Goal: Information Seeking & Learning: Learn about a topic

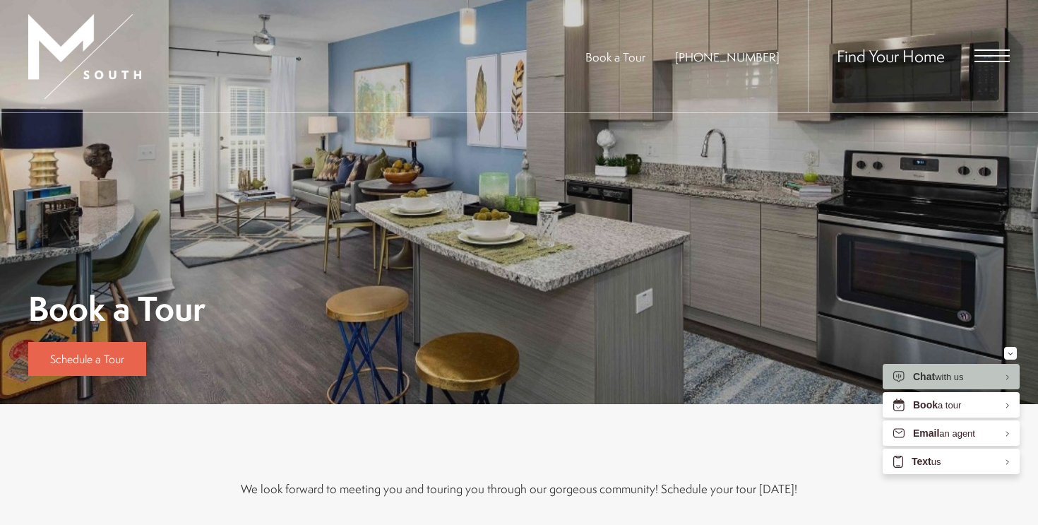
click at [976, 56] on span "Open Menu" at bounding box center [991, 55] width 35 height 1
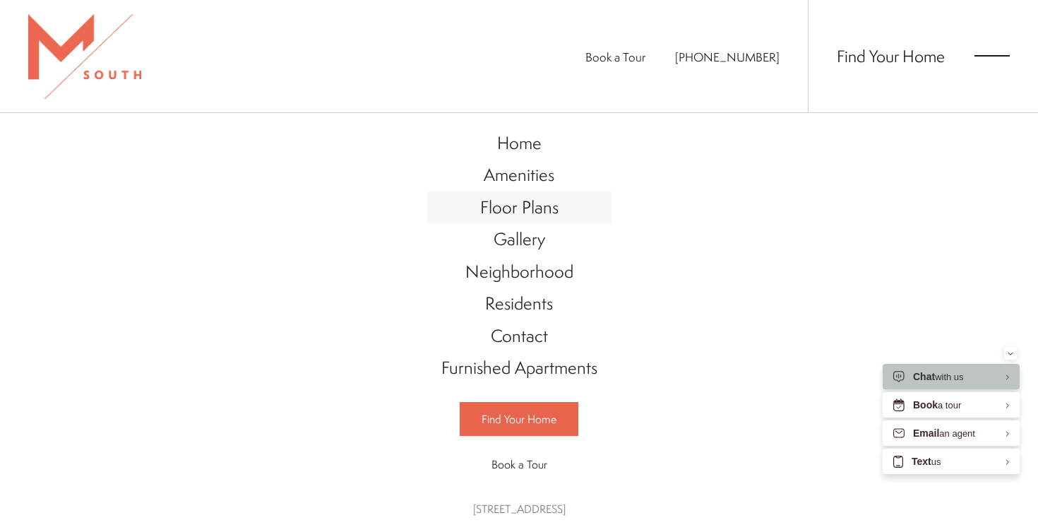
click at [543, 201] on span "Floor Plans" at bounding box center [519, 207] width 78 height 24
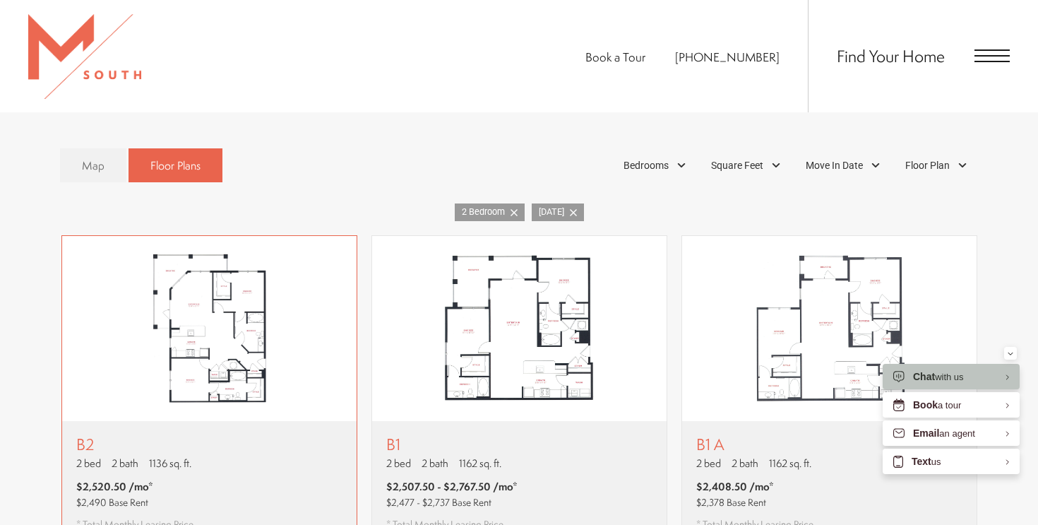
scroll to position [811, 0]
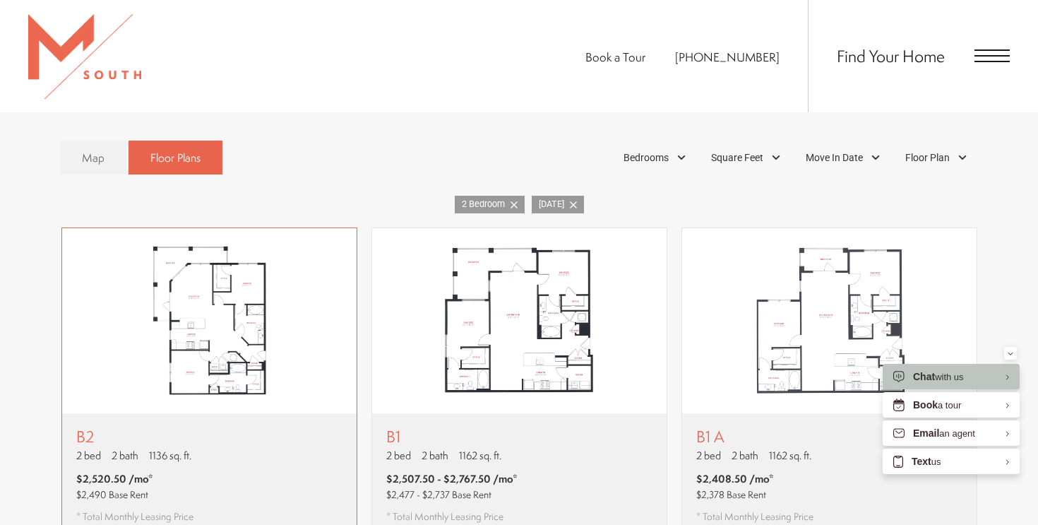
click at [290, 335] on img "View floor plan B2" at bounding box center [209, 320] width 294 height 185
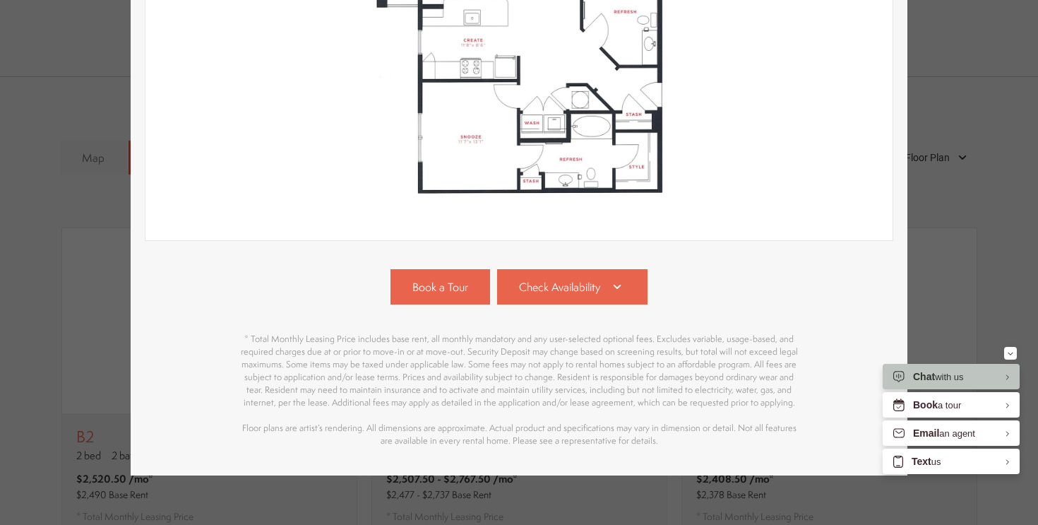
scroll to position [394, 0]
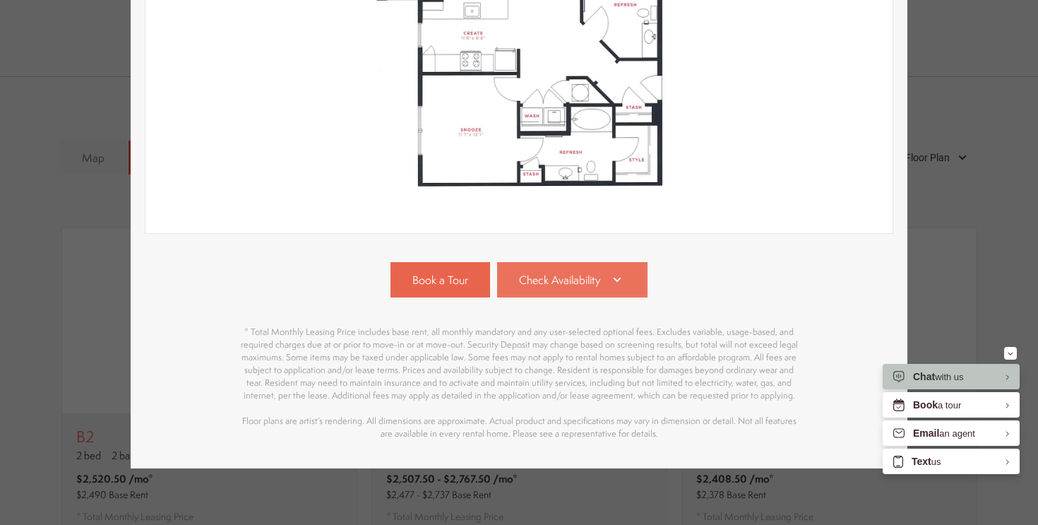
click at [574, 267] on link "Check Availability" at bounding box center [572, 279] width 151 height 35
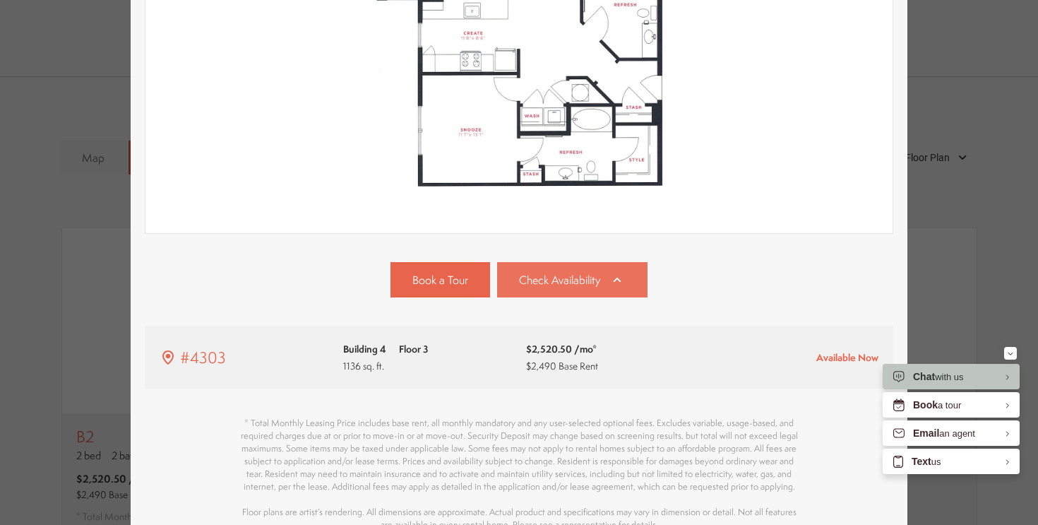
scroll to position [485, 0]
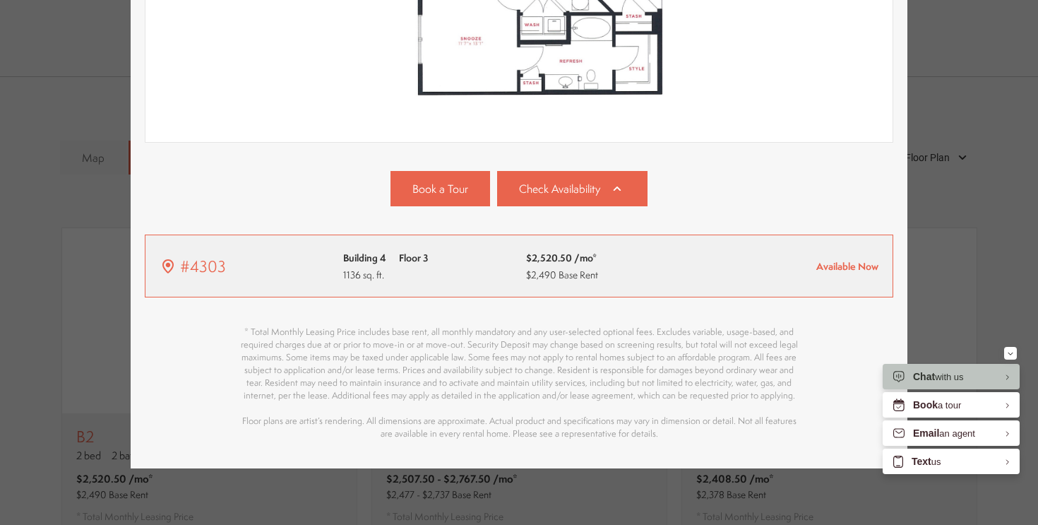
click at [576, 266] on div "$2,520.50 /mo* $2,490 Base Rent" at bounding box center [562, 265] width 72 height 33
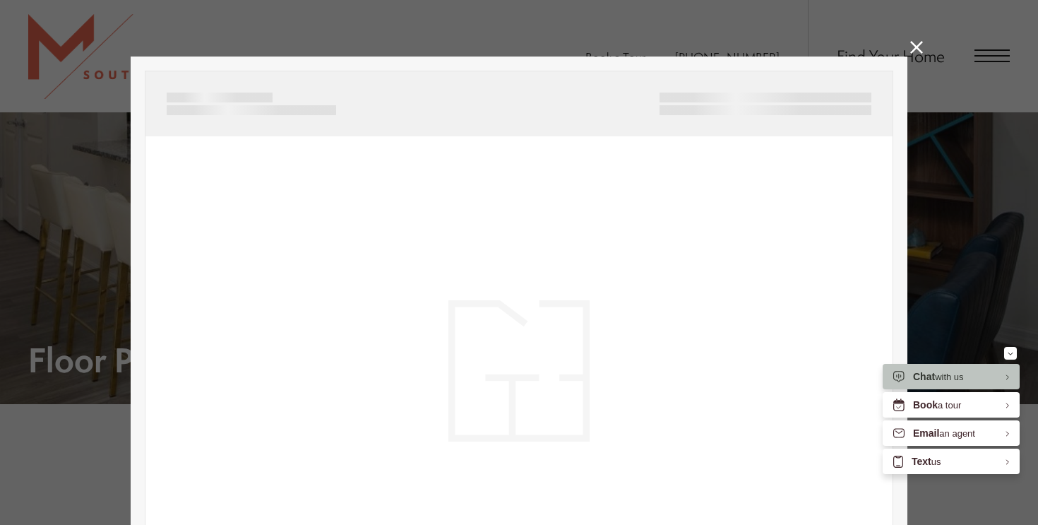
scroll to position [811, 0]
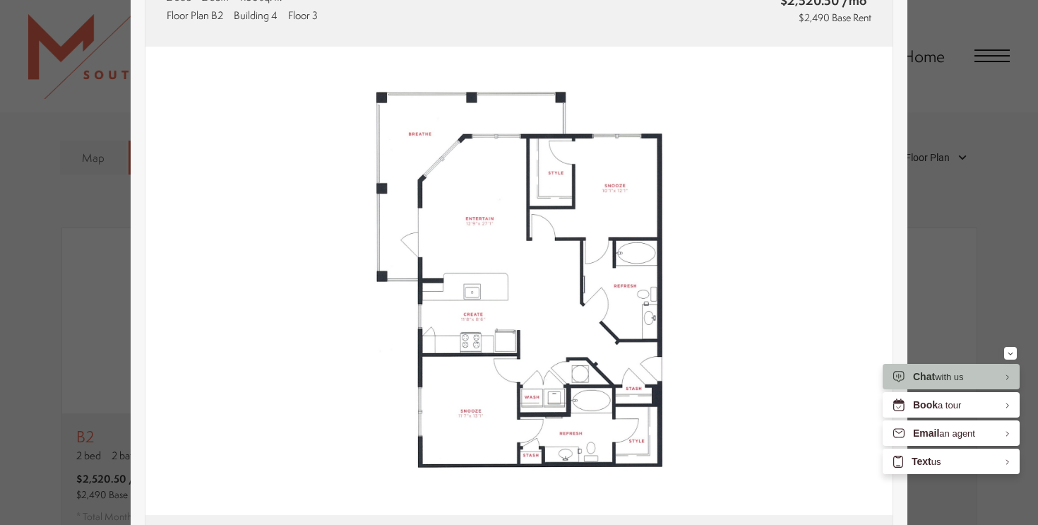
type input "**********"
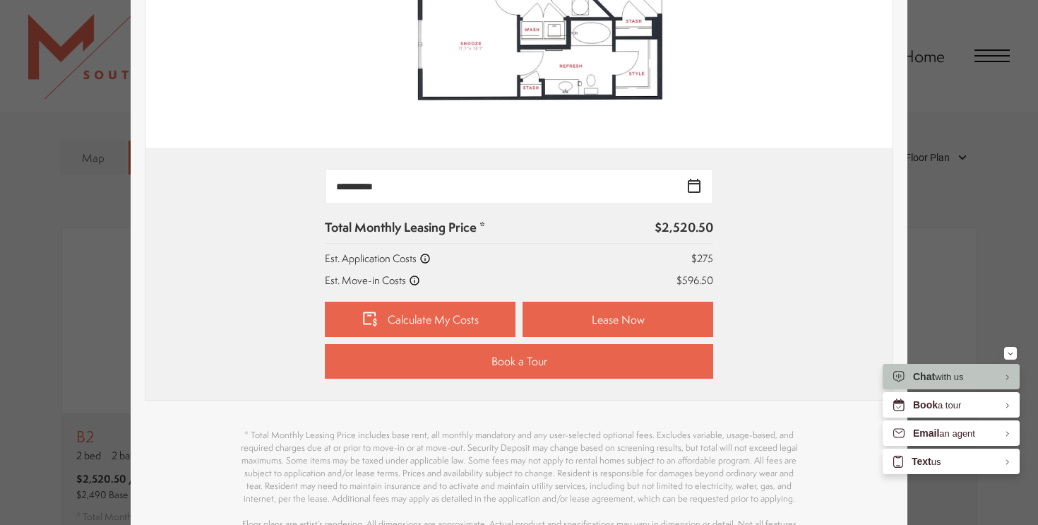
scroll to position [509, 0]
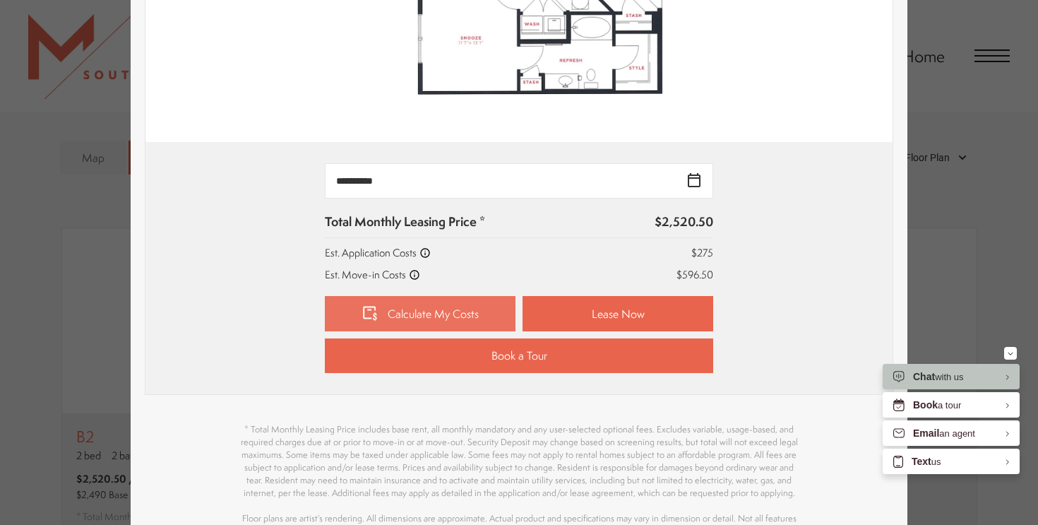
click at [470, 302] on link "Calculate My Costs" at bounding box center [420, 313] width 191 height 35
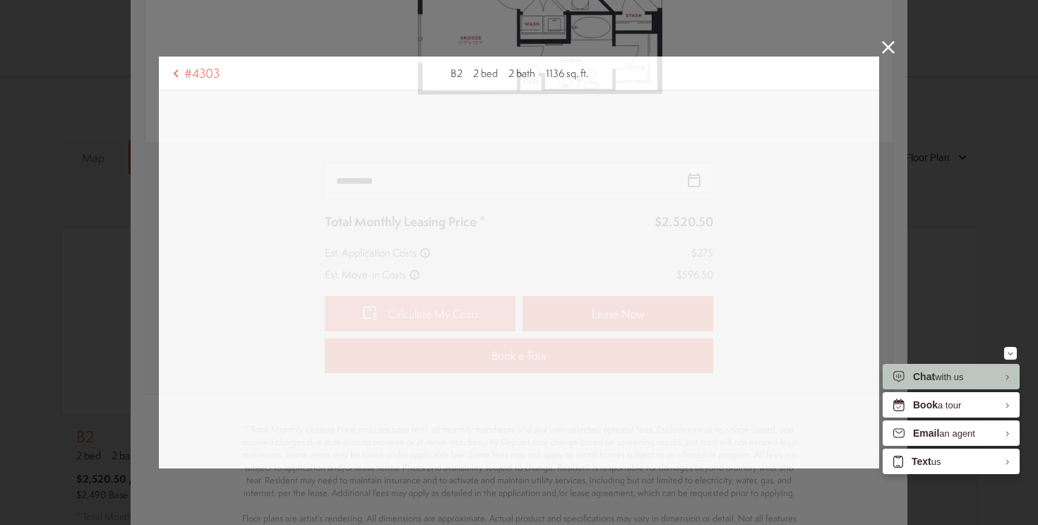
scroll to position [0, 0]
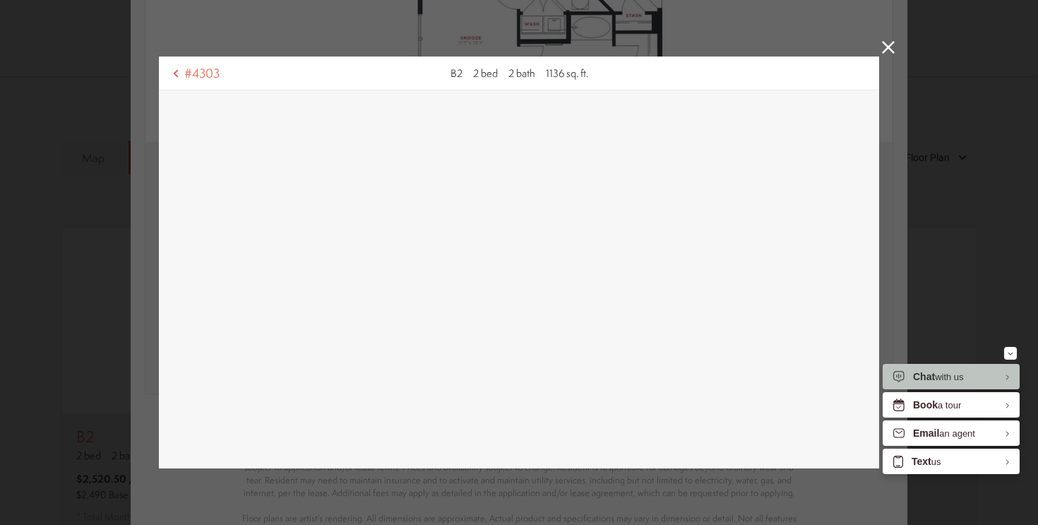
click at [887, 45] on icon at bounding box center [888, 47] width 13 height 13
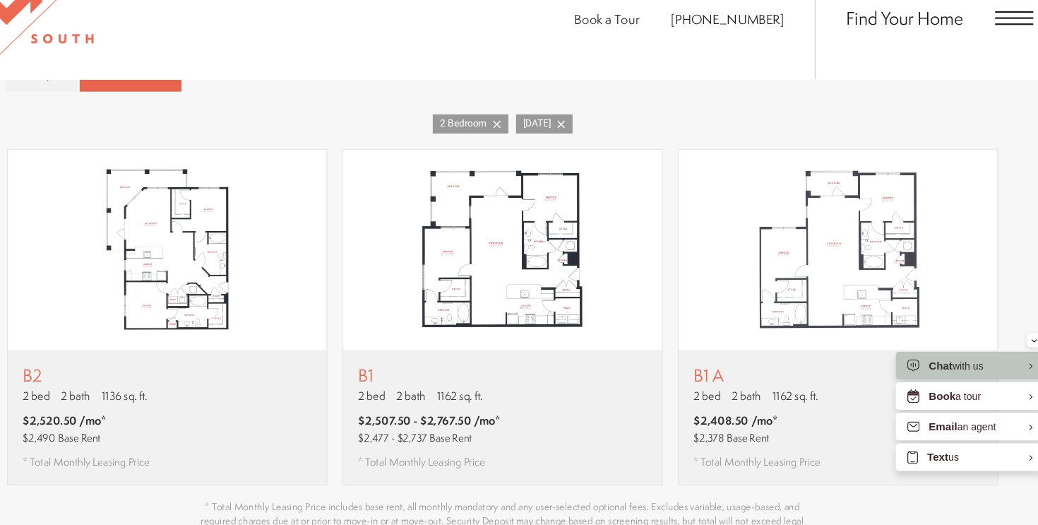
scroll to position [905, 0]
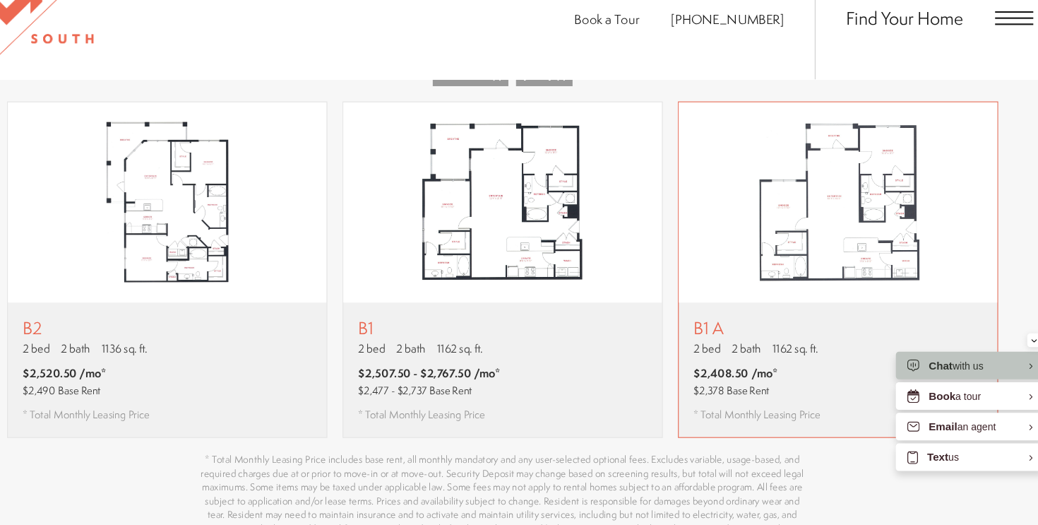
click at [710, 333] on p "B1 A" at bounding box center [754, 342] width 117 height 18
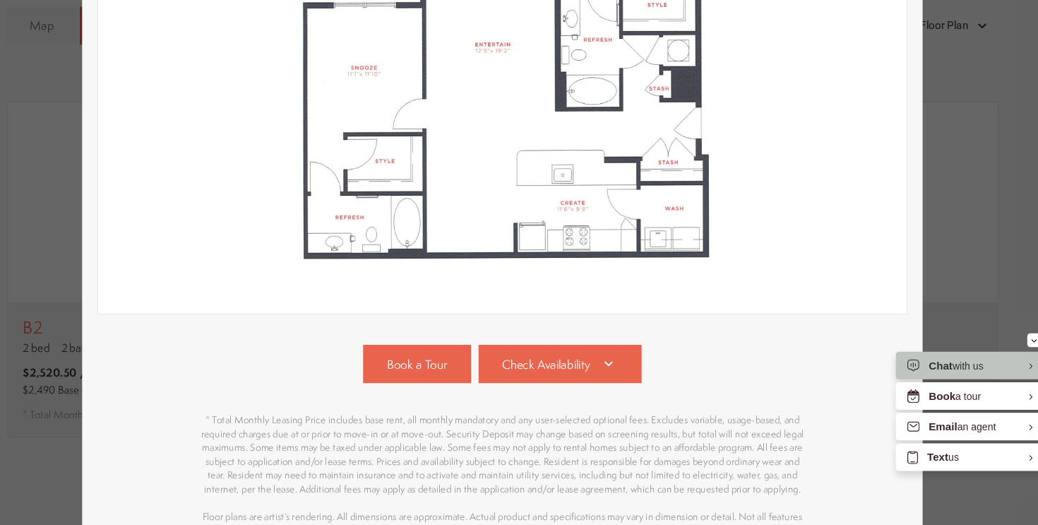
scroll to position [394, 0]
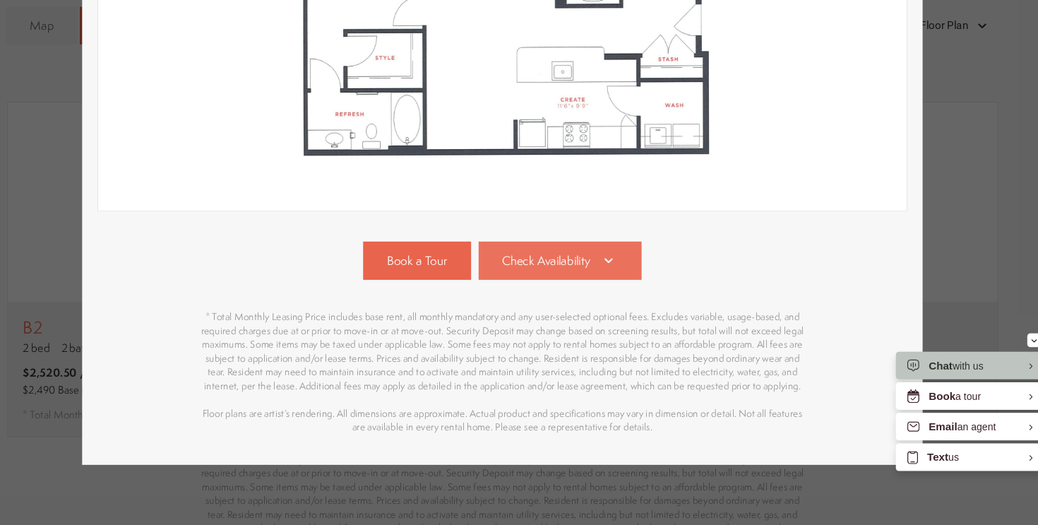
click at [559, 284] on span "Check Availability" at bounding box center [559, 280] width 81 height 16
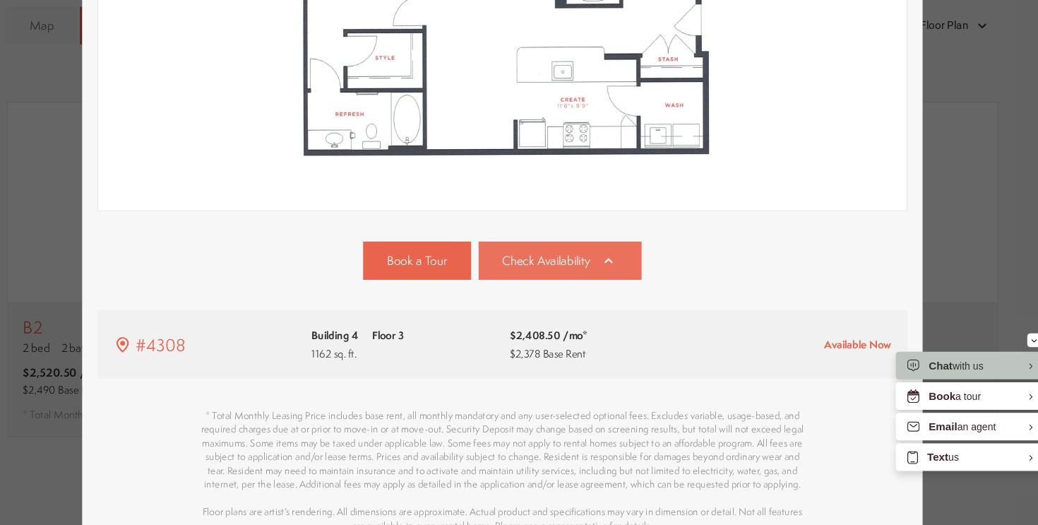
scroll to position [485, 0]
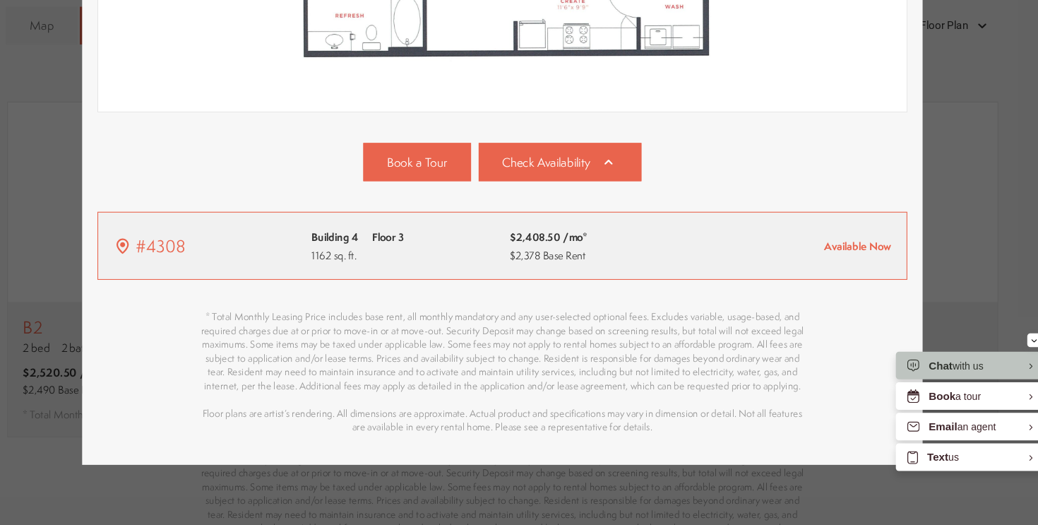
click at [542, 258] on span "$2,408.50 /mo*" at bounding box center [561, 257] width 71 height 17
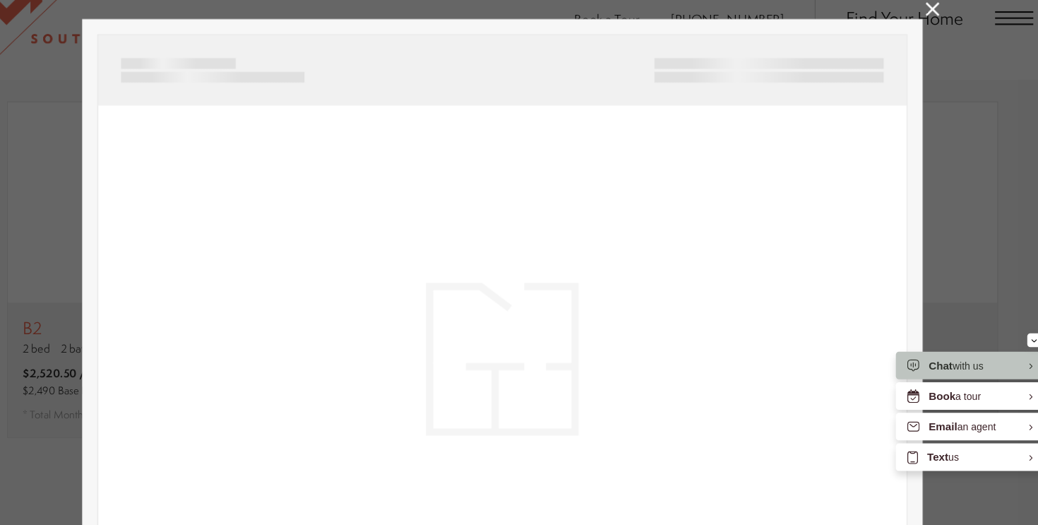
scroll to position [0, 0]
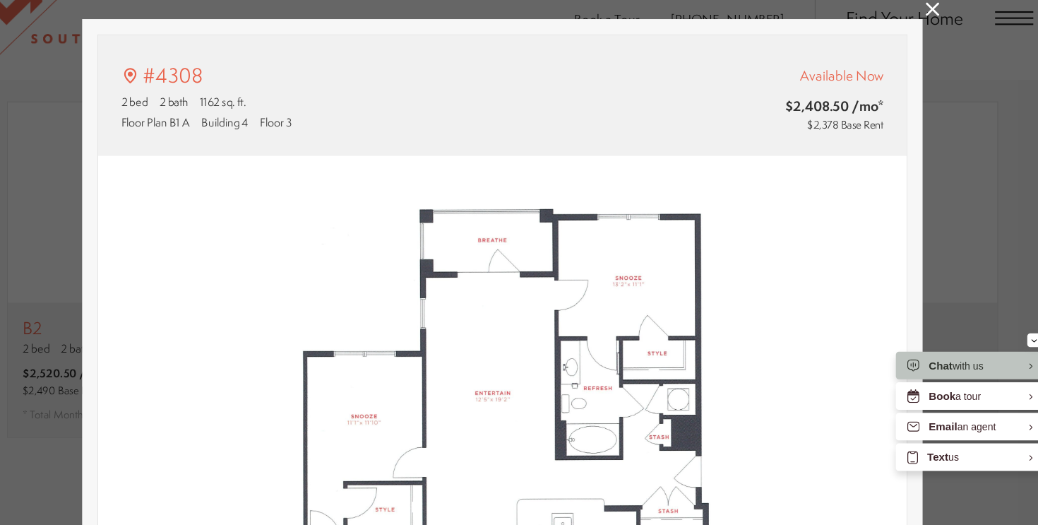
type input "**********"
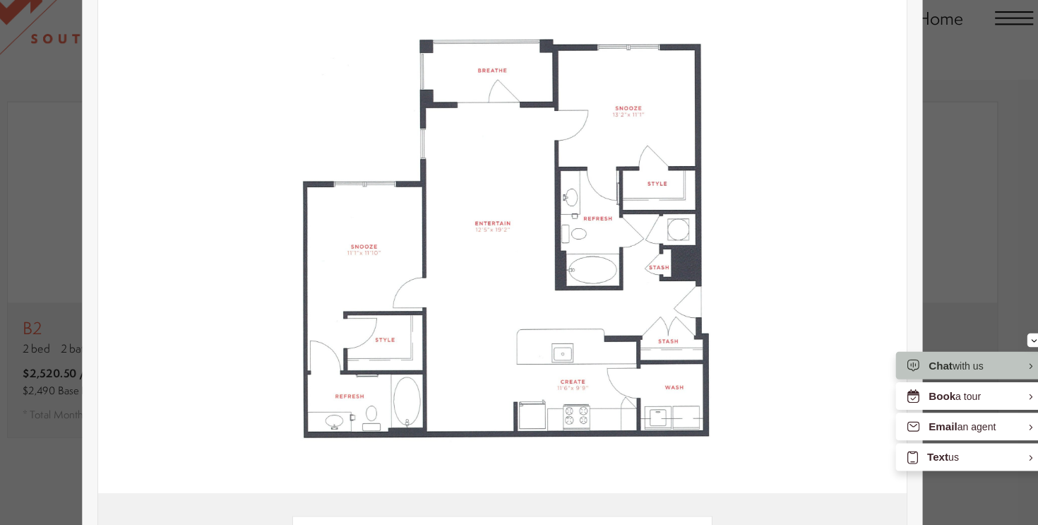
scroll to position [157, 0]
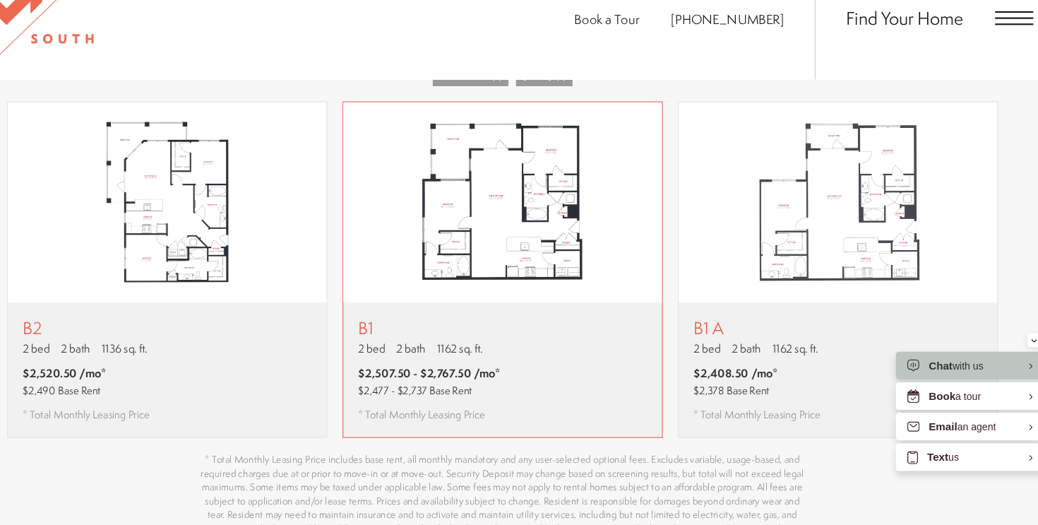
click at [570, 318] on div "B1 2 bed 2 bath 1162 sq. ft. $2,507.50 - $2,767.50 /mo* $2,477 - $2,737 Base Re…" at bounding box center [519, 380] width 294 height 124
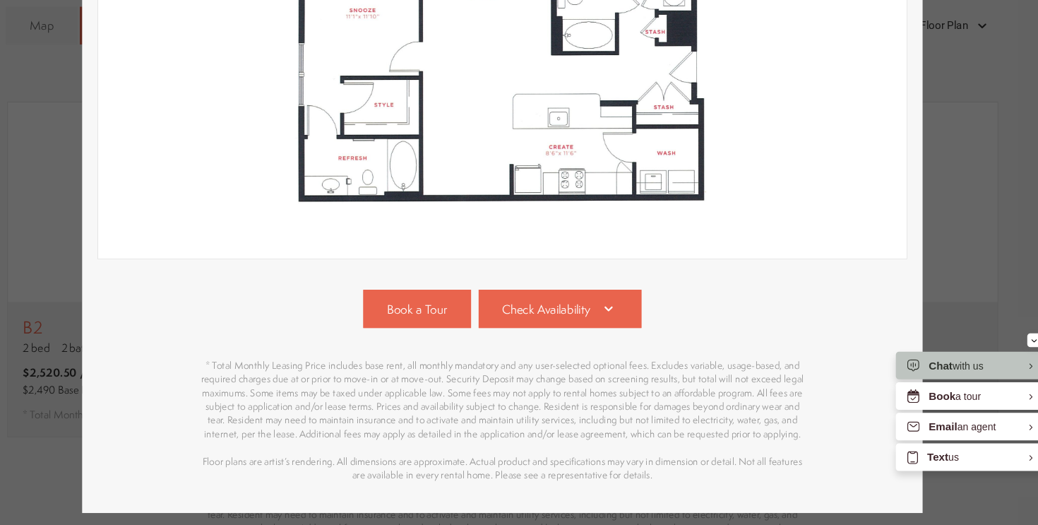
scroll to position [379, 0]
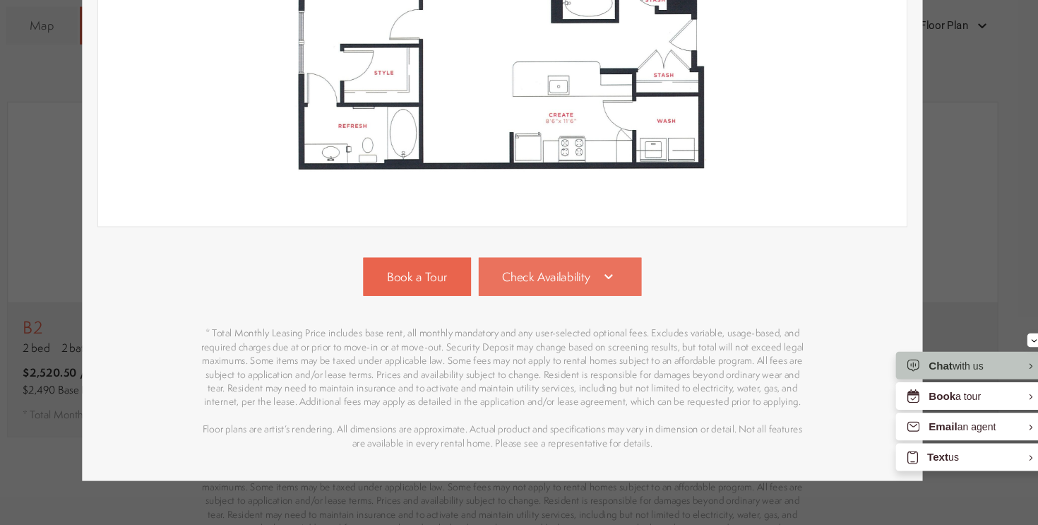
click at [597, 308] on link "Check Availability" at bounding box center [572, 294] width 151 height 35
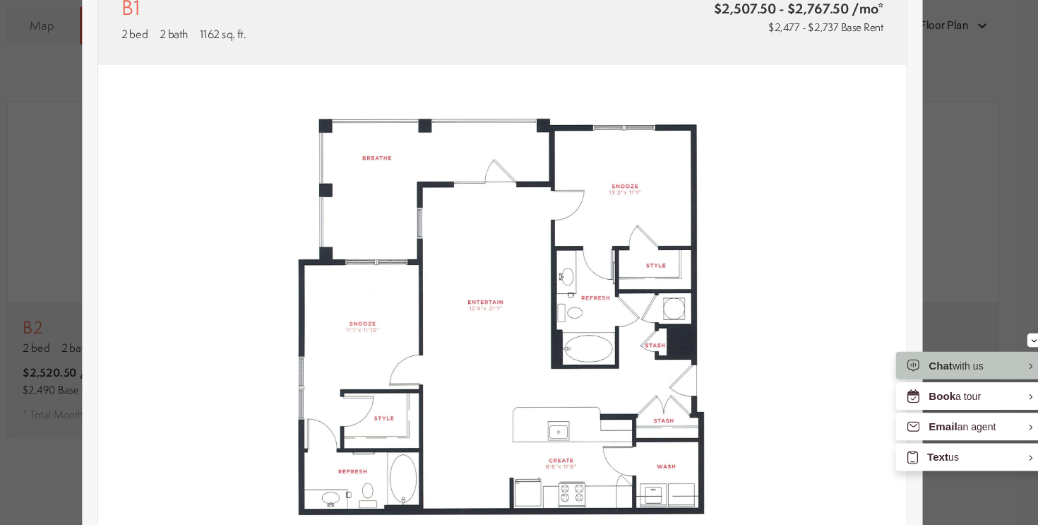
scroll to position [0, 0]
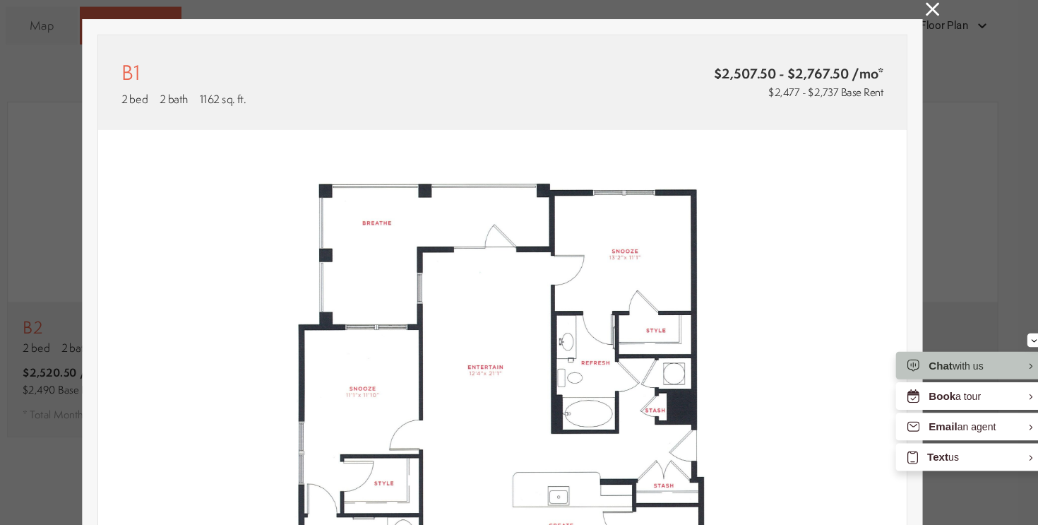
click at [910, 52] on icon at bounding box center [916, 47] width 13 height 13
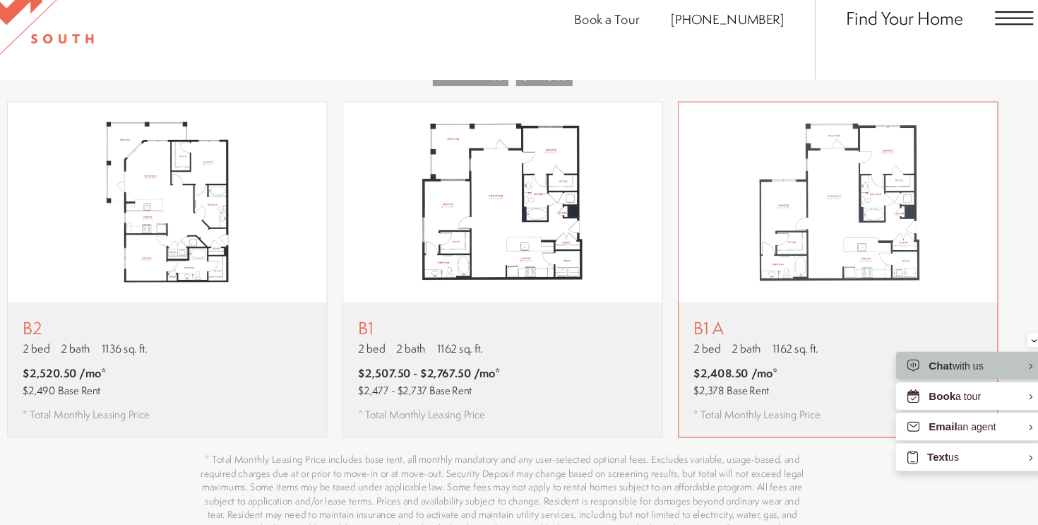
click at [715, 289] on img "View floor plan B1 A" at bounding box center [829, 225] width 294 height 185
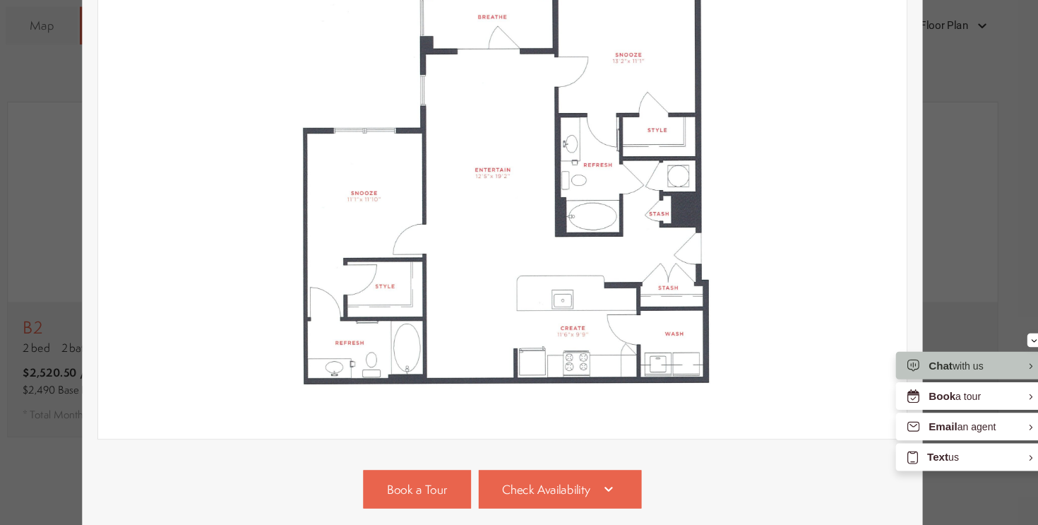
scroll to position [394, 0]
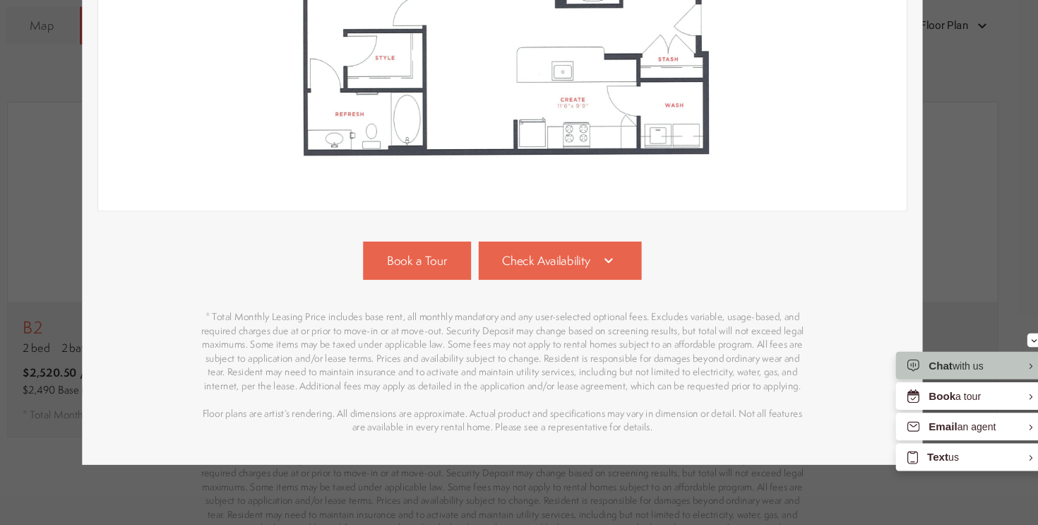
click at [562, 282] on span "Check Availability" at bounding box center [559, 280] width 81 height 16
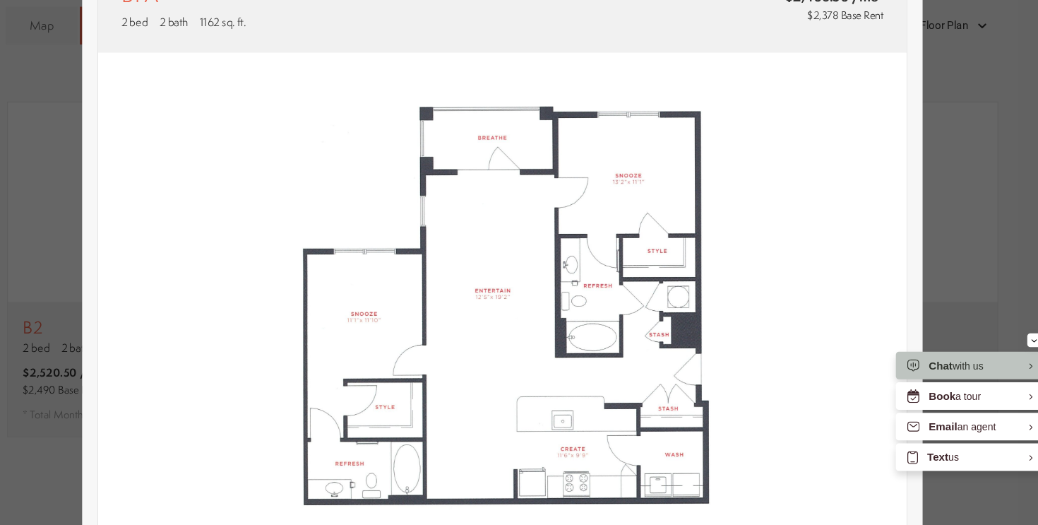
scroll to position [0, 0]
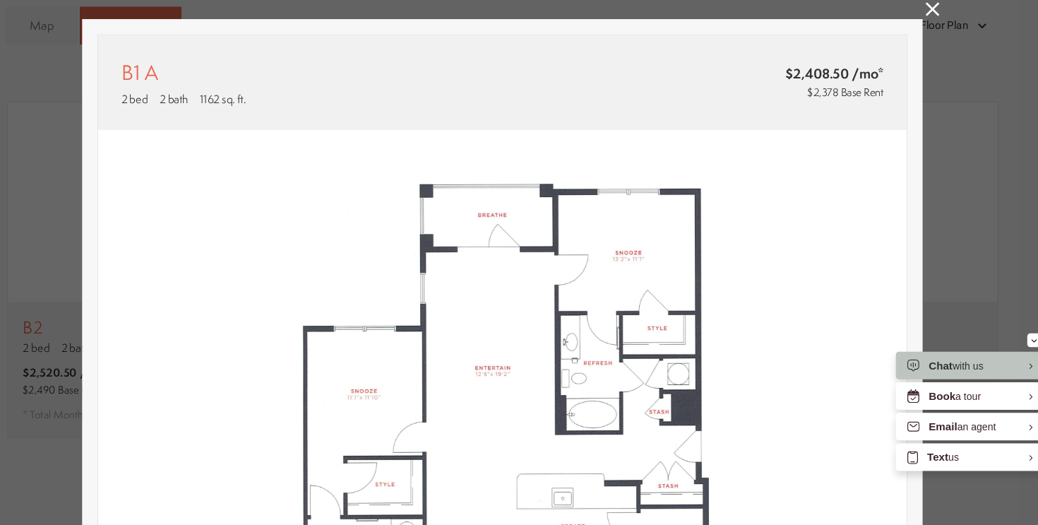
click at [912, 52] on icon at bounding box center [916, 47] width 13 height 13
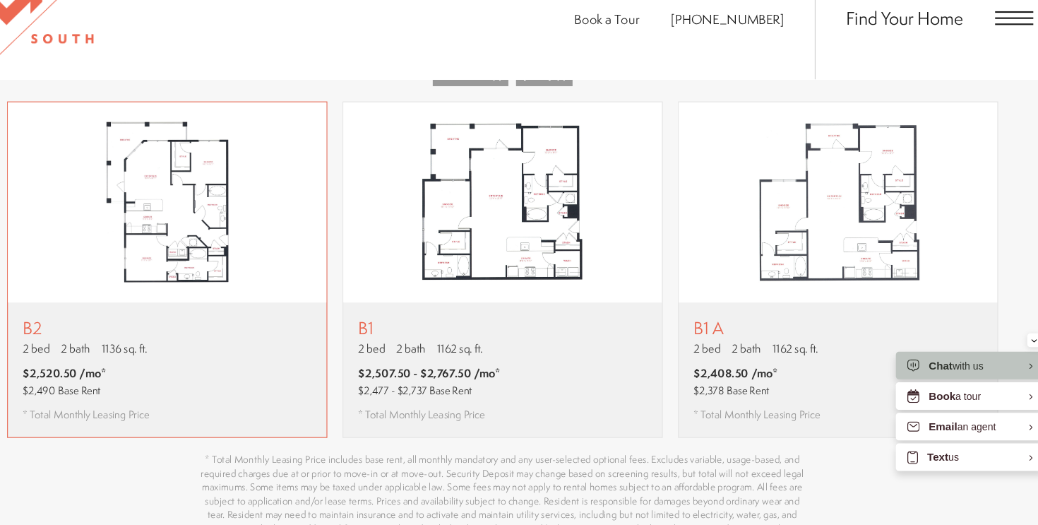
click at [217, 255] on img "View floor plan B2" at bounding box center [209, 225] width 294 height 185
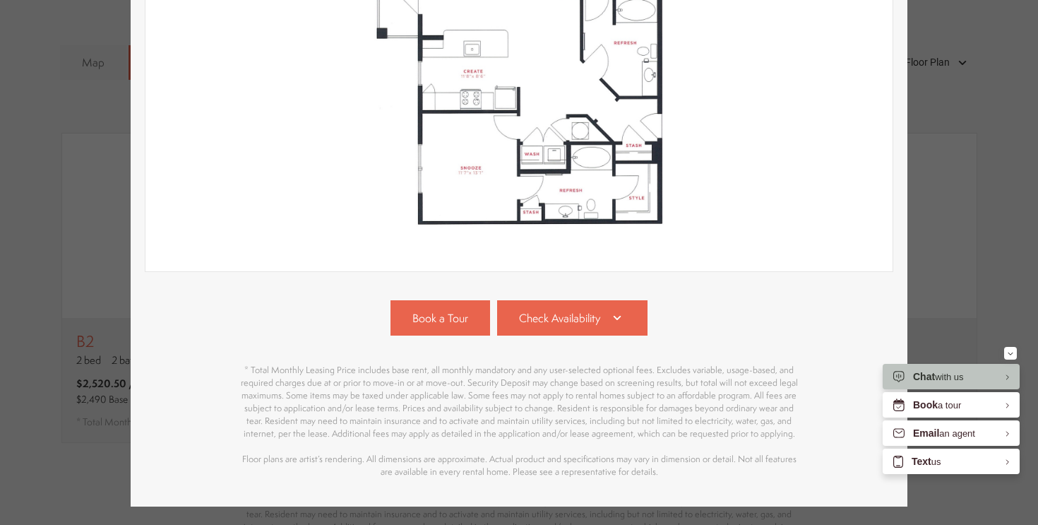
scroll to position [394, 0]
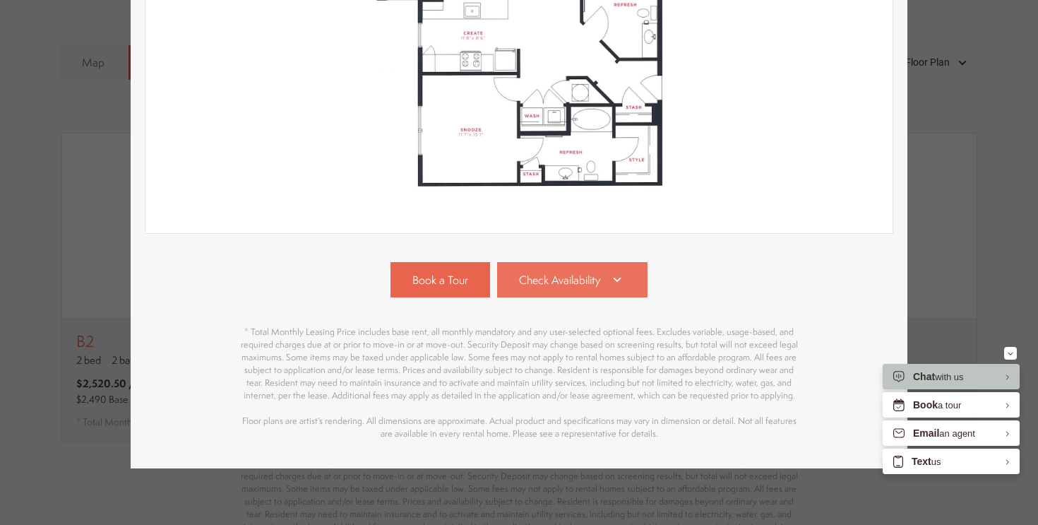
click at [590, 291] on link "Check Availability" at bounding box center [572, 279] width 151 height 35
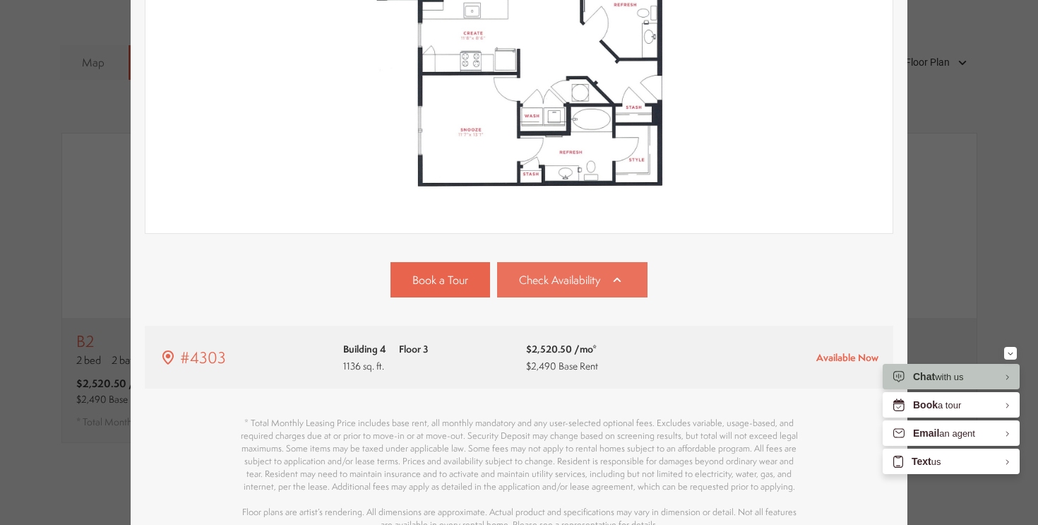
scroll to position [485, 0]
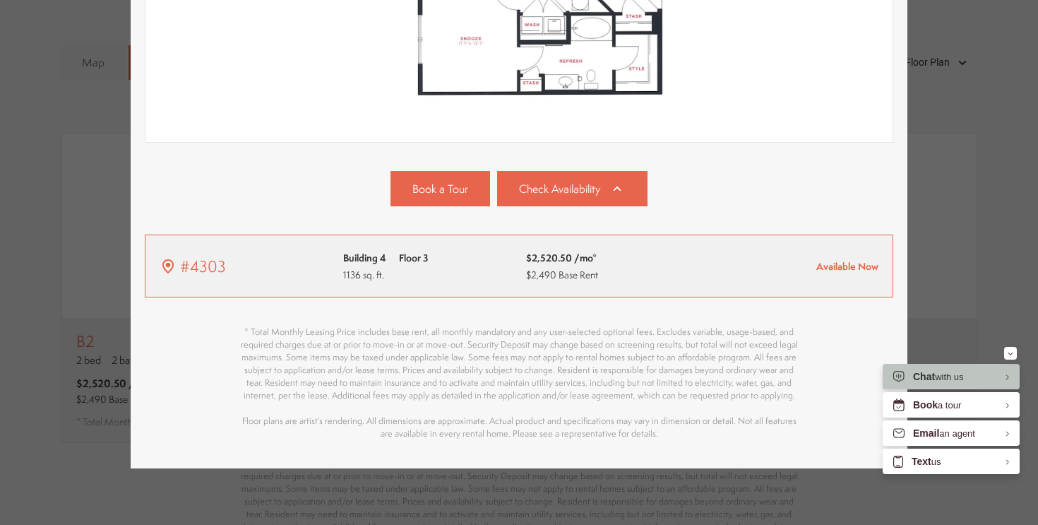
click at [582, 269] on span "$2,490 Base Rent" at bounding box center [562, 274] width 72 height 13
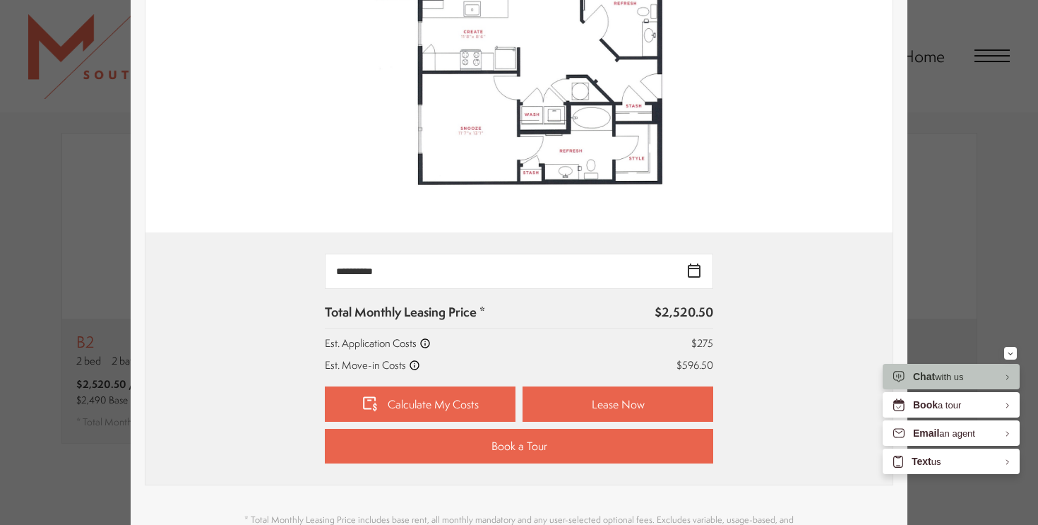
scroll to position [446, 0]
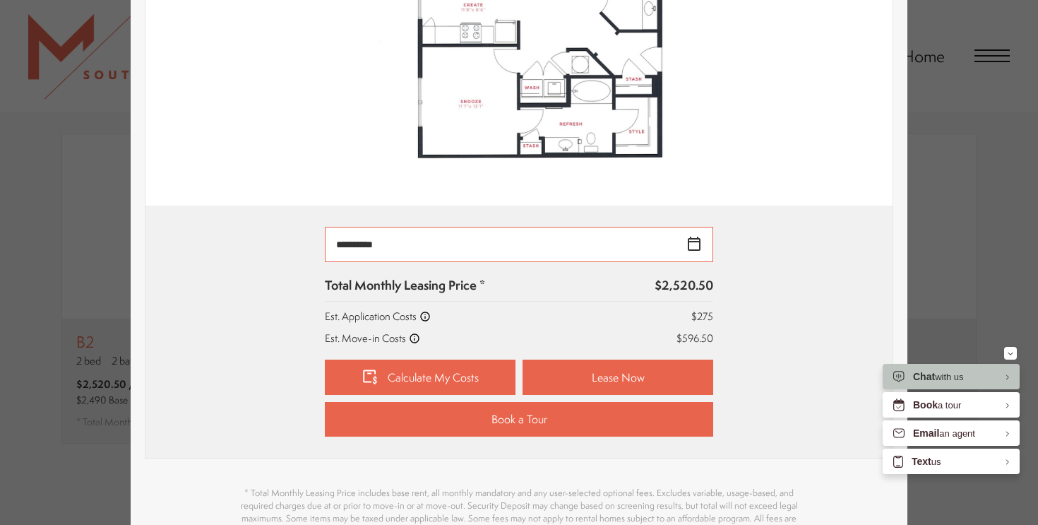
click at [700, 246] on input "**********" at bounding box center [519, 244] width 388 height 35
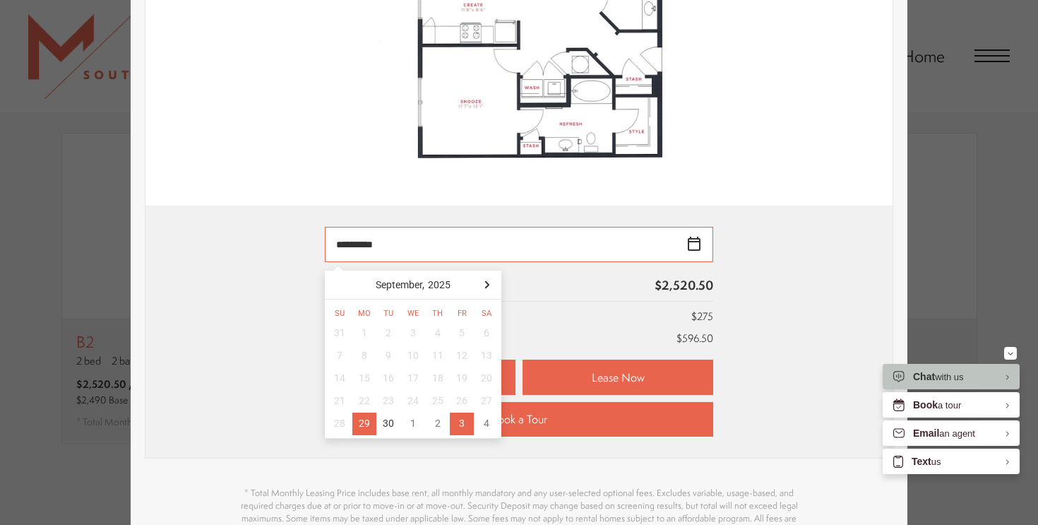
click at [455, 424] on div "3" at bounding box center [462, 423] width 25 height 23
type input "**********"
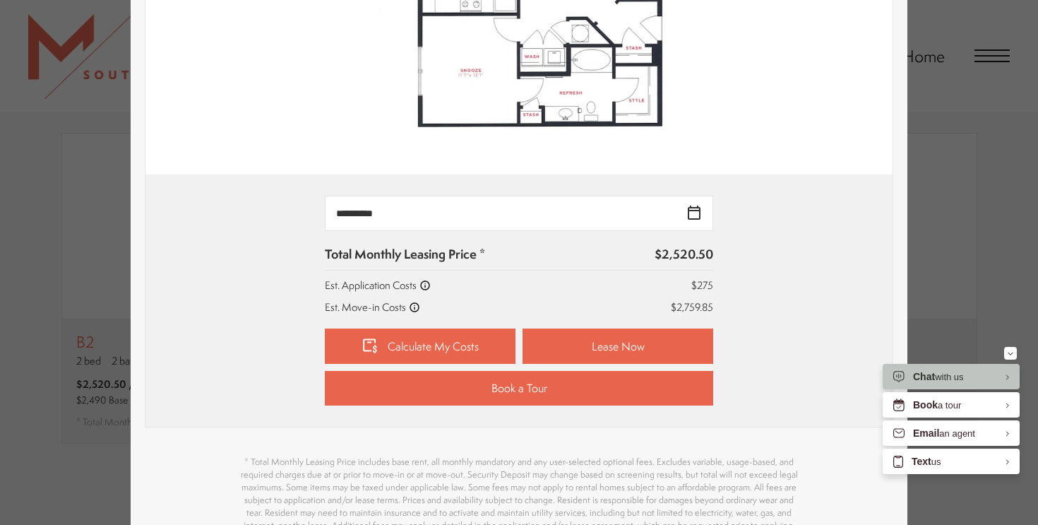
scroll to position [479, 0]
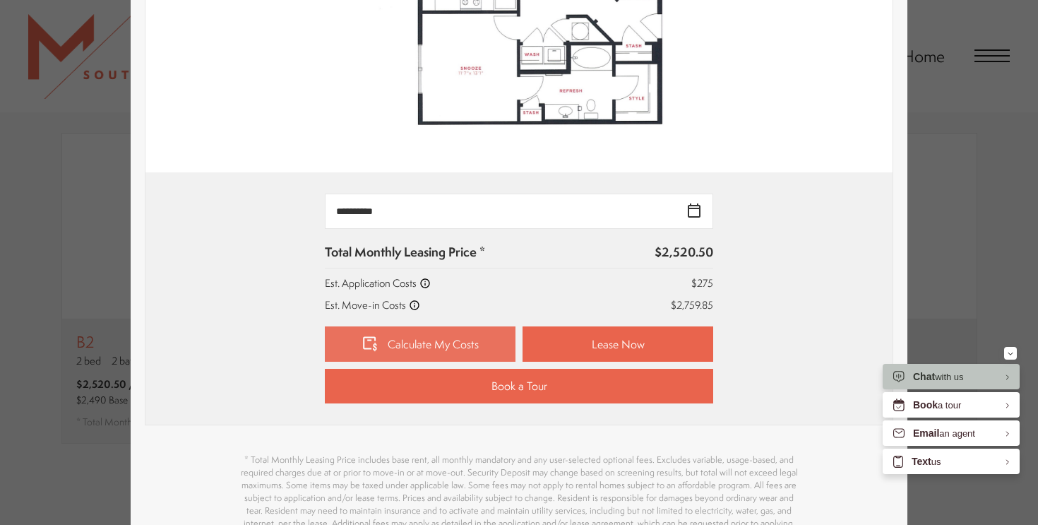
click at [470, 332] on link "Calculate My Costs" at bounding box center [420, 343] width 191 height 35
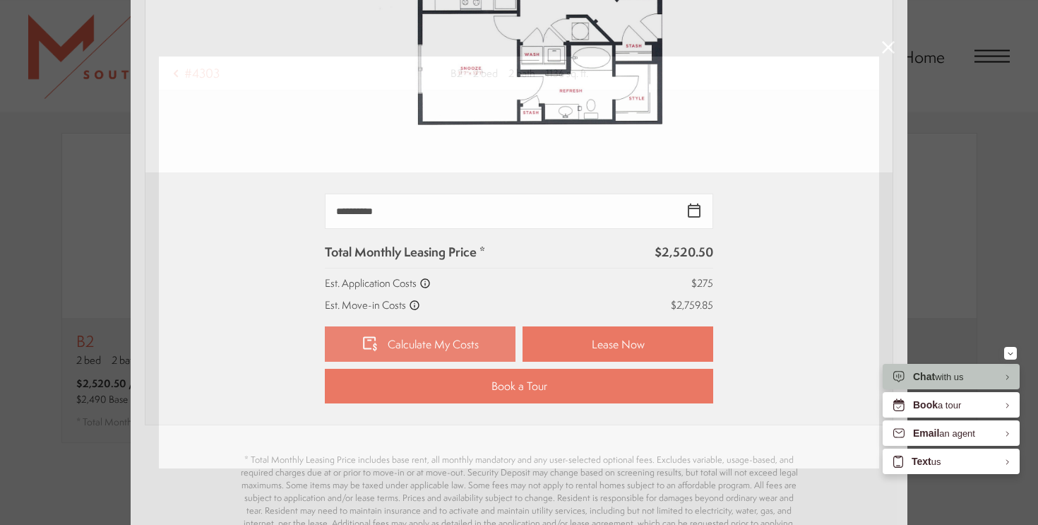
scroll to position [0, 0]
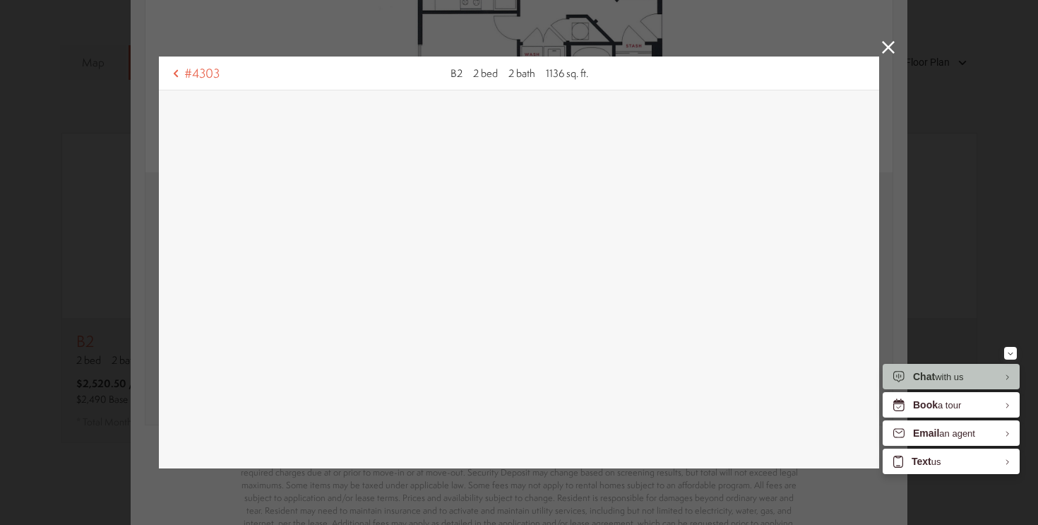
click at [888, 50] on icon at bounding box center [888, 47] width 13 height 13
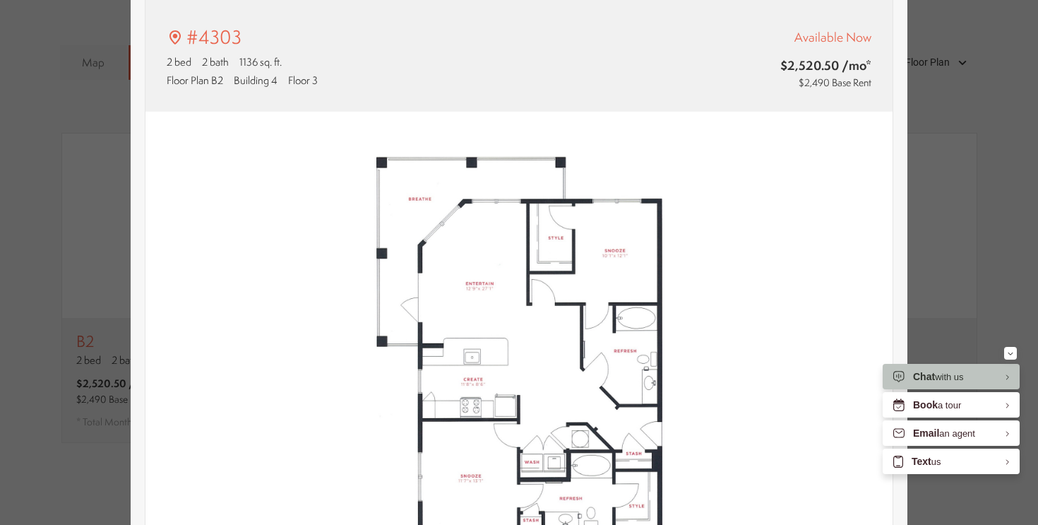
scroll to position [69, 0]
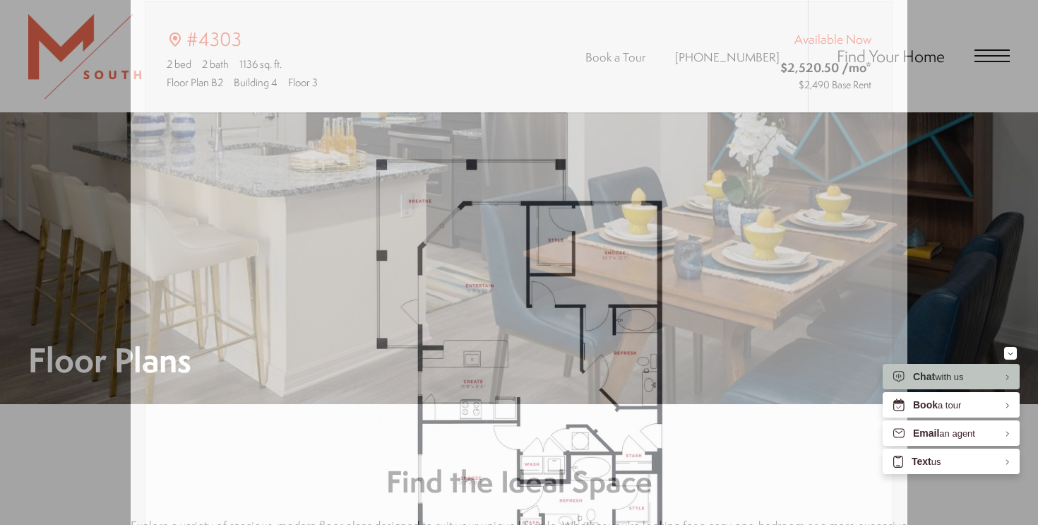
click at [924, 132] on div "#4303 2 bed 2 bath 1136 sq. ft. Floor Plan B2 Building 4 Floor 3 Available Now …" at bounding box center [519, 262] width 1038 height 525
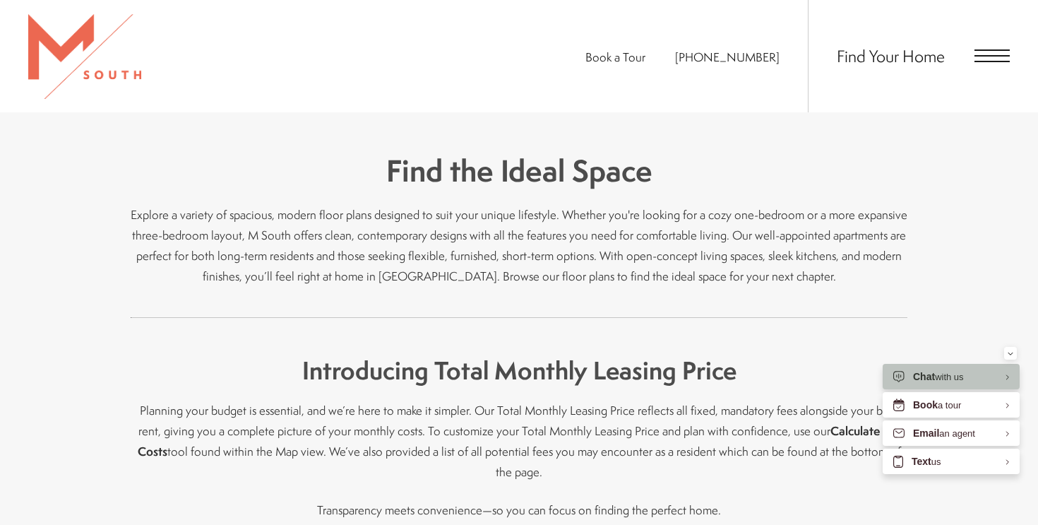
scroll to position [271, 0]
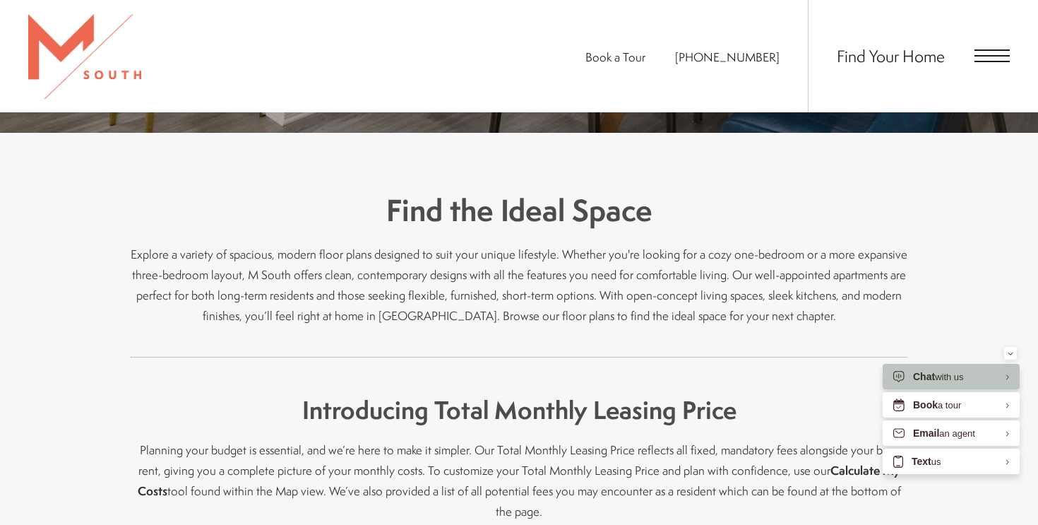
click at [995, 54] on span "Open Menu" at bounding box center [991, 55] width 35 height 13
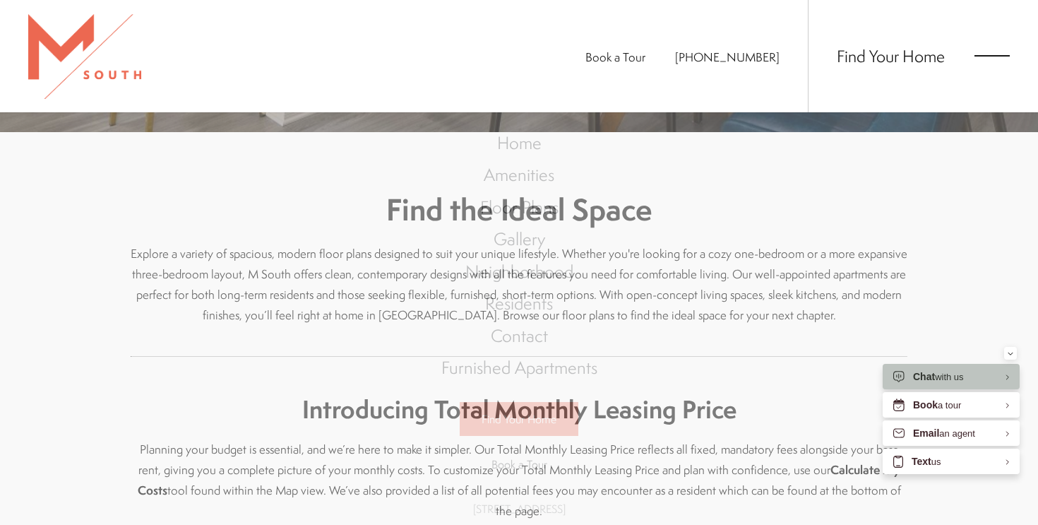
scroll to position [0, 0]
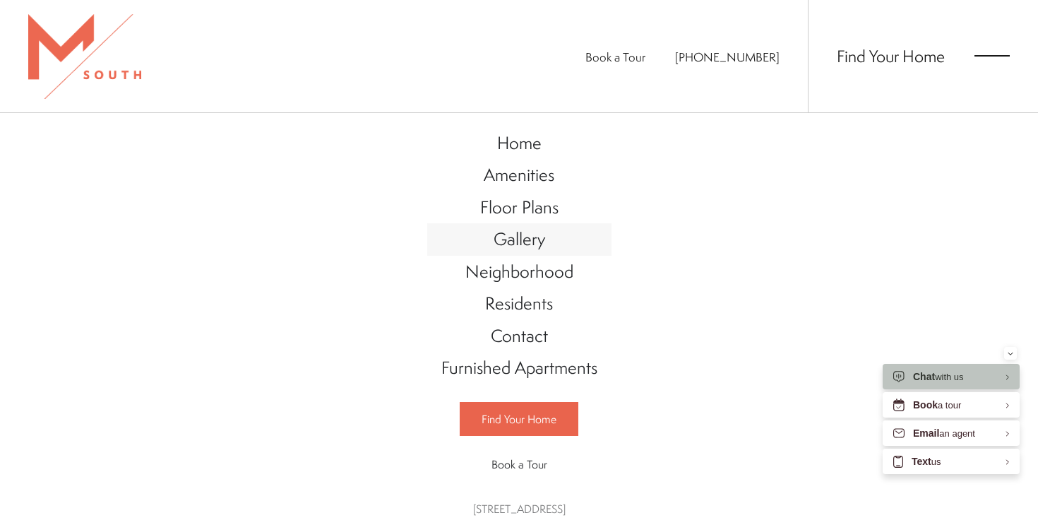
click at [528, 243] on span "Gallery" at bounding box center [520, 239] width 52 height 24
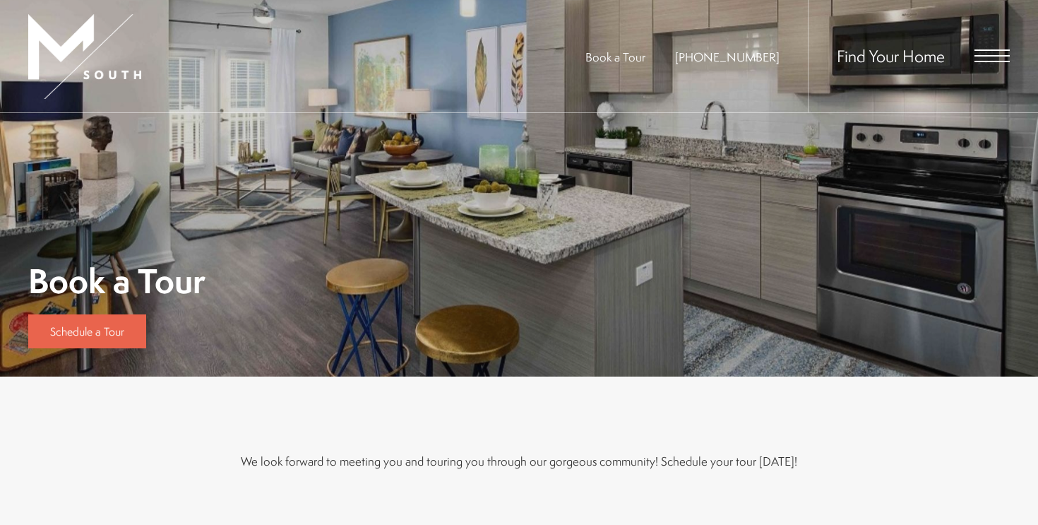
scroll to position [32, 0]
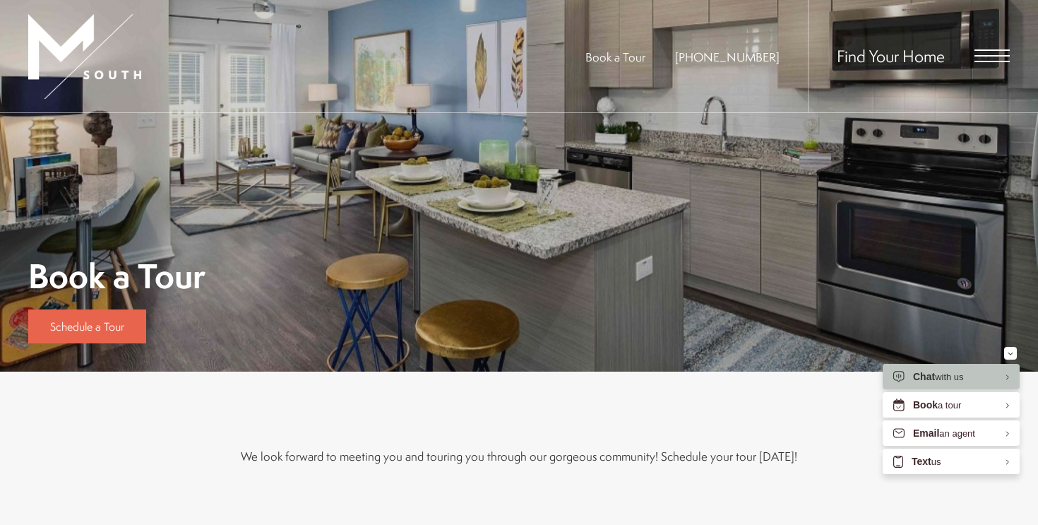
click at [100, 66] on img at bounding box center [84, 56] width 113 height 85
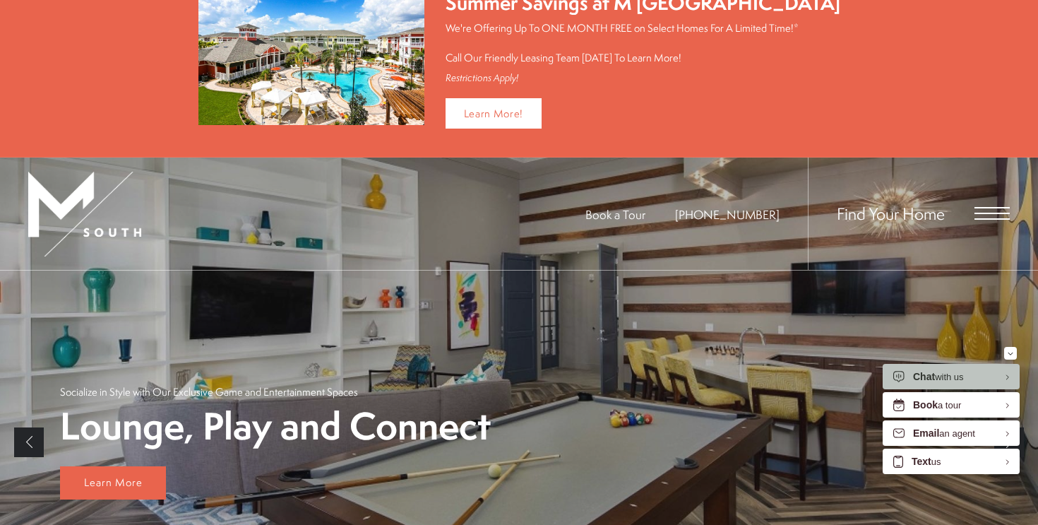
scroll to position [40, 0]
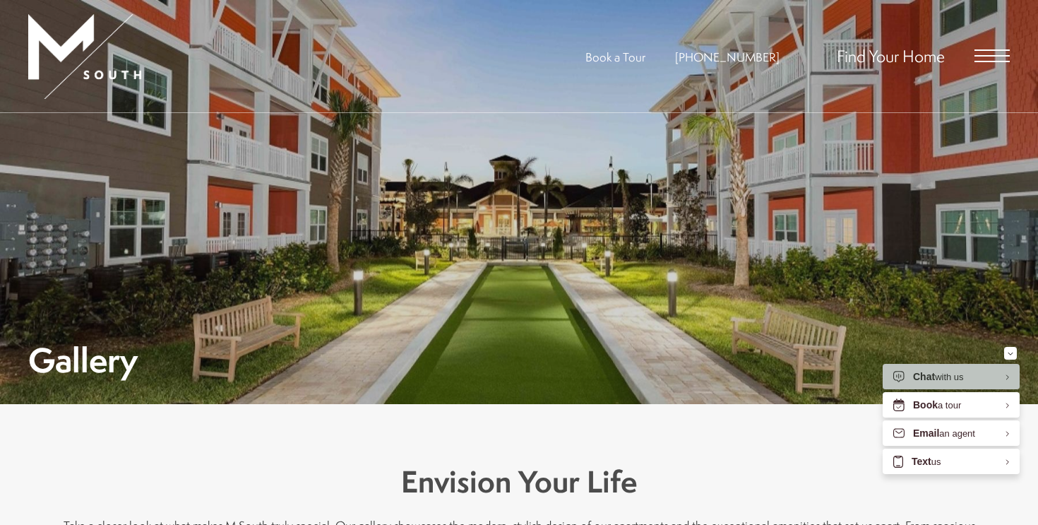
click at [986, 68] on div "Find Your Home" at bounding box center [909, 56] width 202 height 112
click at [989, 56] on span "Open Menu" at bounding box center [991, 55] width 35 height 1
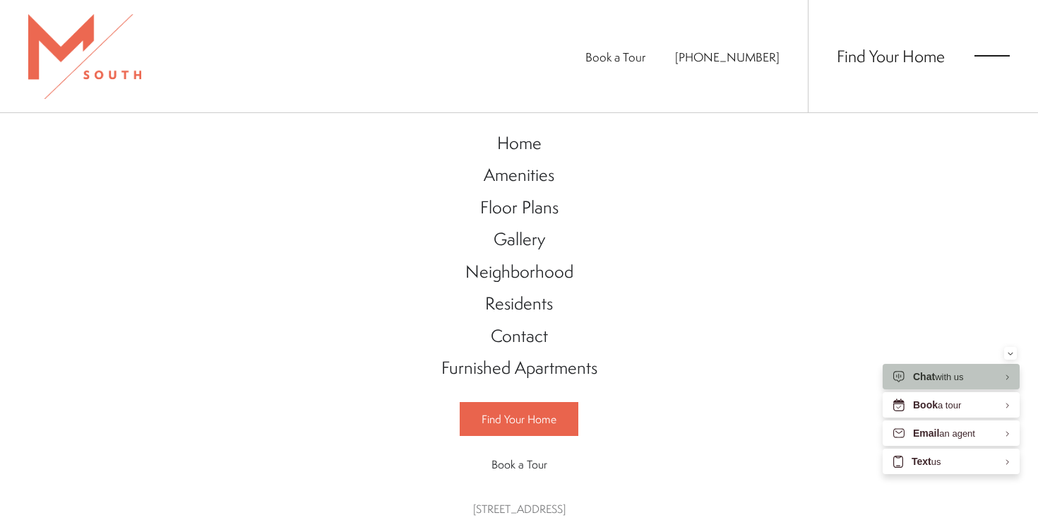
click at [539, 123] on div "Home Amenities Floor Plans Gallery Neighborhood Residents Contact" at bounding box center [519, 333] width 184 height 441
click at [528, 136] on span "Home" at bounding box center [519, 143] width 44 height 24
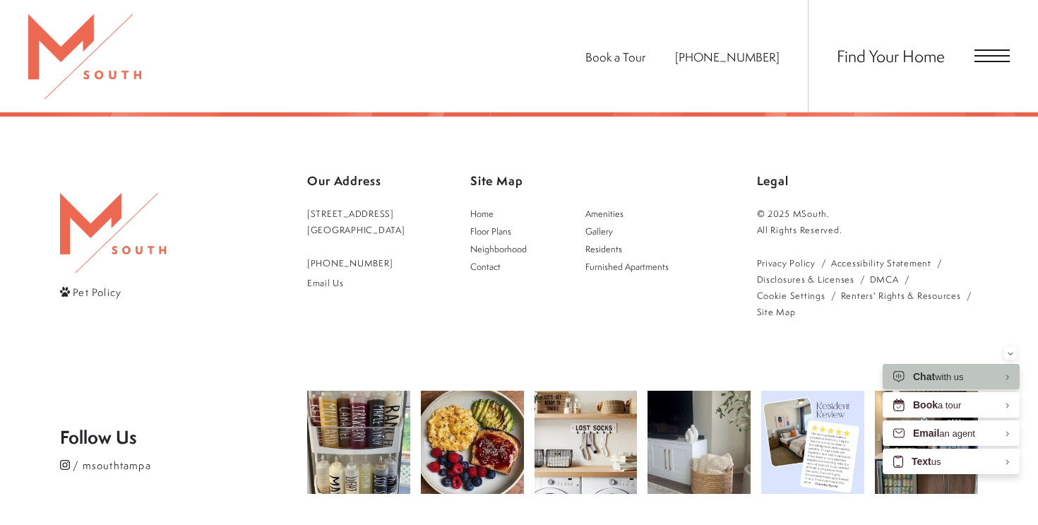
scroll to position [2574, 0]
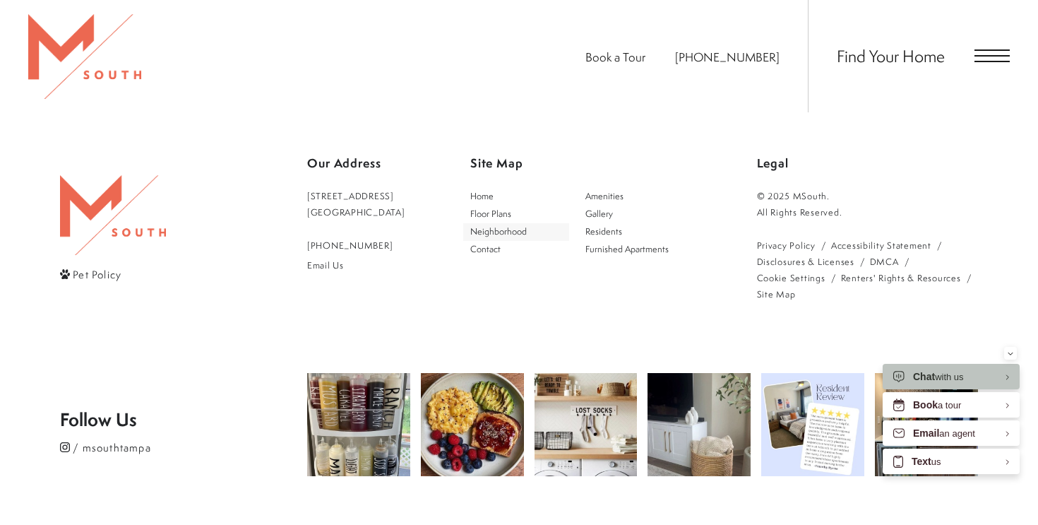
click at [520, 225] on span "Neighborhood" at bounding box center [498, 231] width 56 height 12
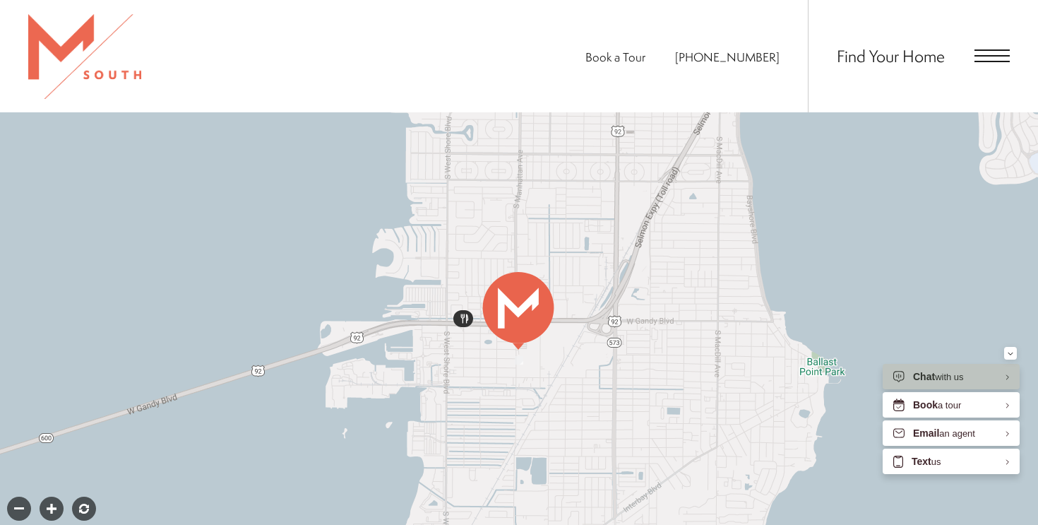
scroll to position [644, 0]
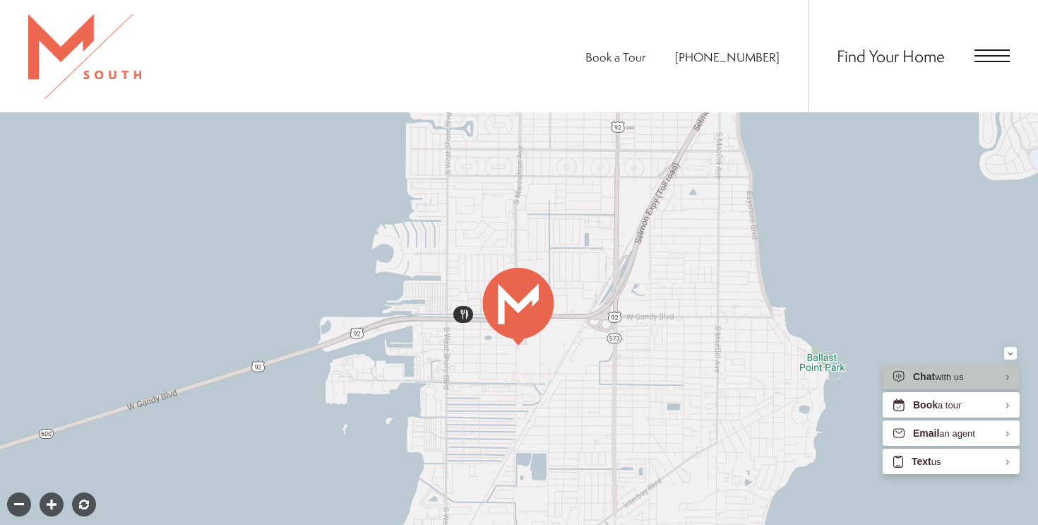
click at [517, 355] on div at bounding box center [519, 297] width 1038 height 494
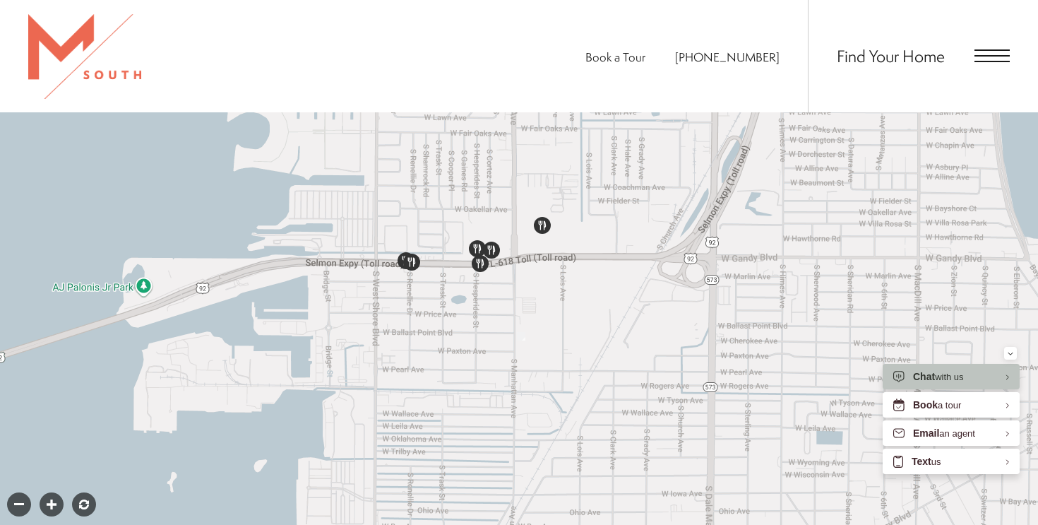
click at [518, 340] on div at bounding box center [519, 297] width 1038 height 494
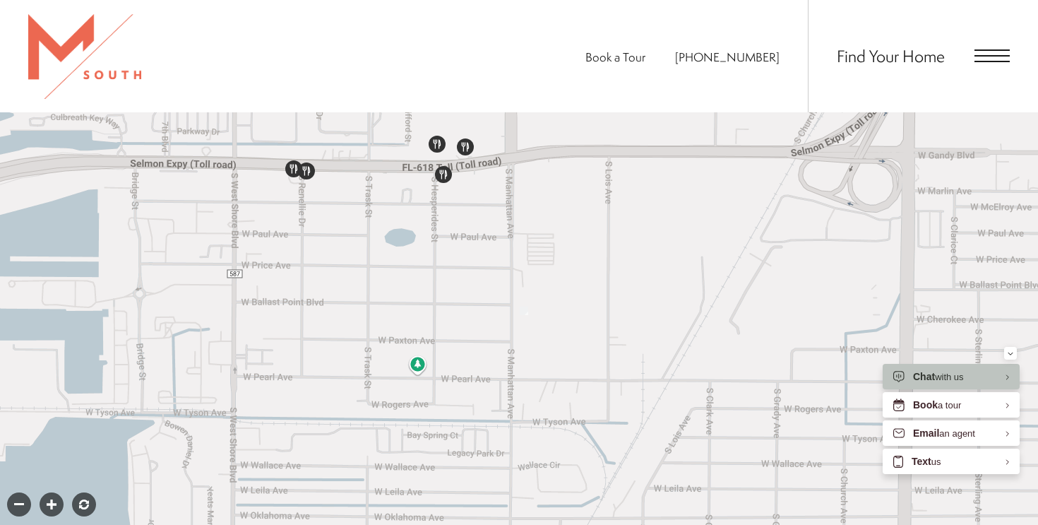
click at [518, 340] on div at bounding box center [519, 297] width 1038 height 494
click at [518, 328] on div at bounding box center [519, 297] width 1038 height 494
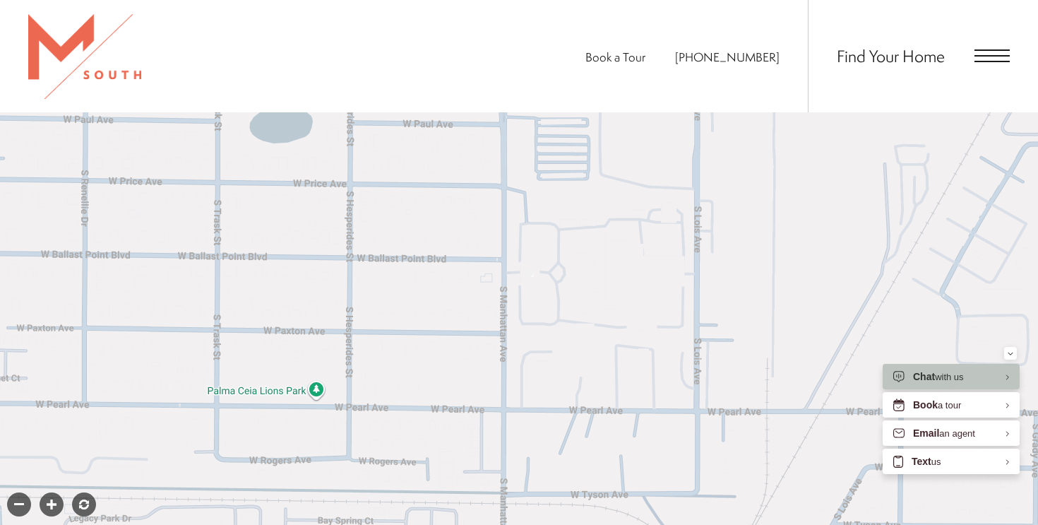
click at [532, 299] on div at bounding box center [519, 297] width 1038 height 494
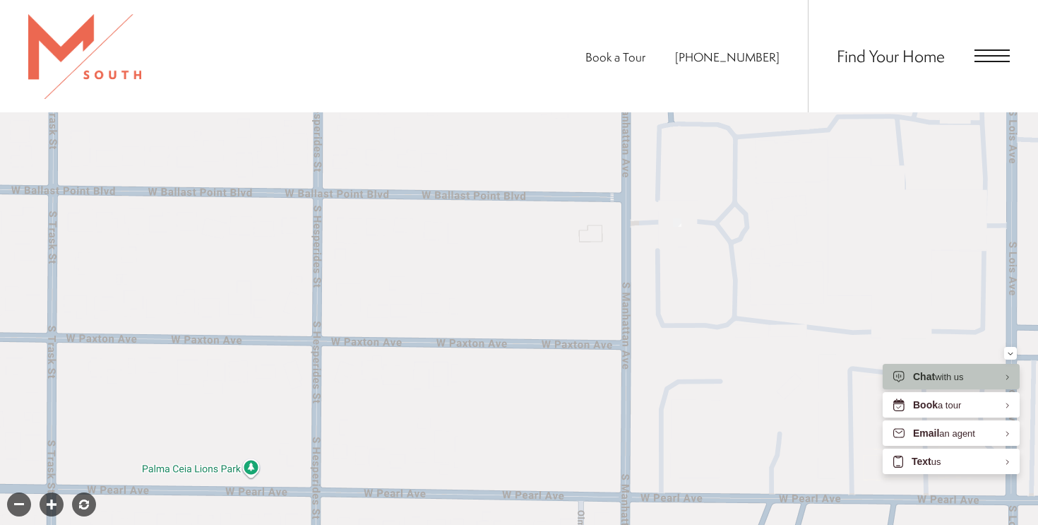
drag, startPoint x: 532, startPoint y: 299, endPoint x: 728, endPoint y: 301, distance: 196.3
click at [728, 299] on div at bounding box center [519, 297] width 1038 height 494
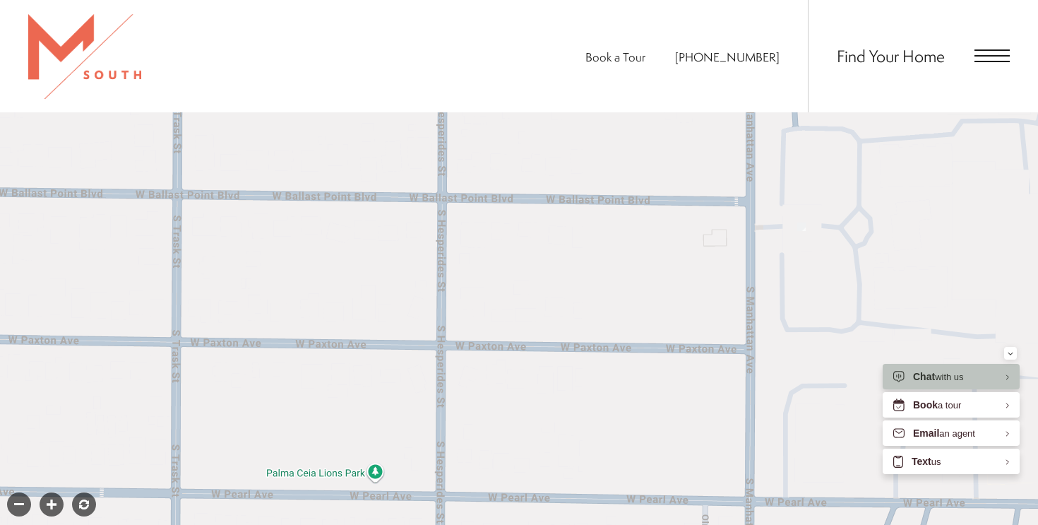
drag, startPoint x: 790, startPoint y: 290, endPoint x: 818, endPoint y: 285, distance: 28.7
click at [827, 286] on div at bounding box center [519, 297] width 1038 height 494
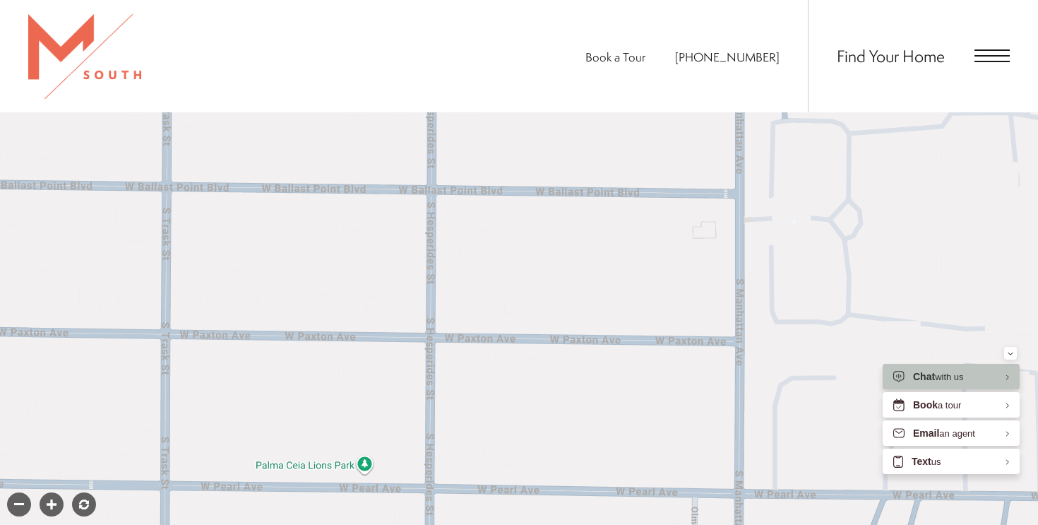
click at [21, 492] on div at bounding box center [19, 504] width 24 height 24
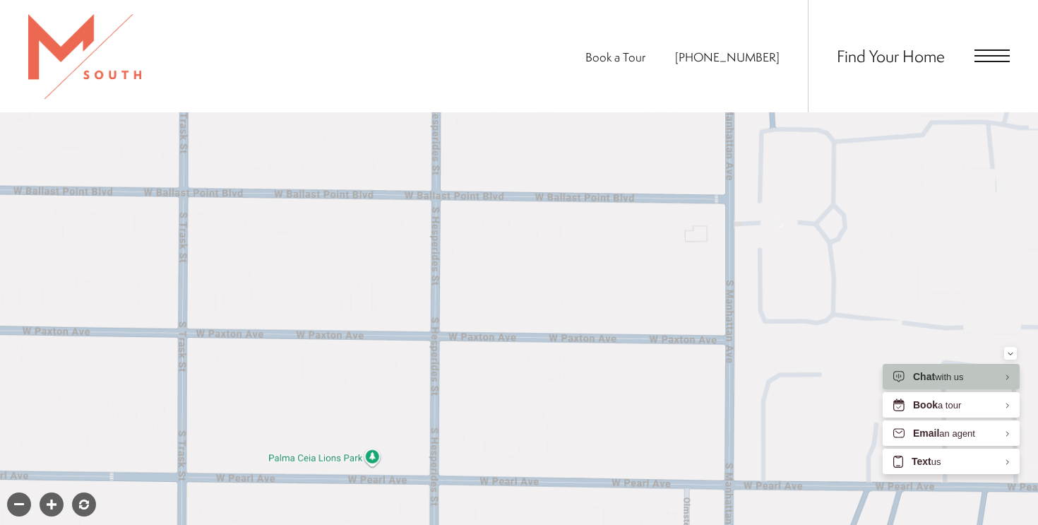
click at [21, 492] on div at bounding box center [19, 504] width 24 height 24
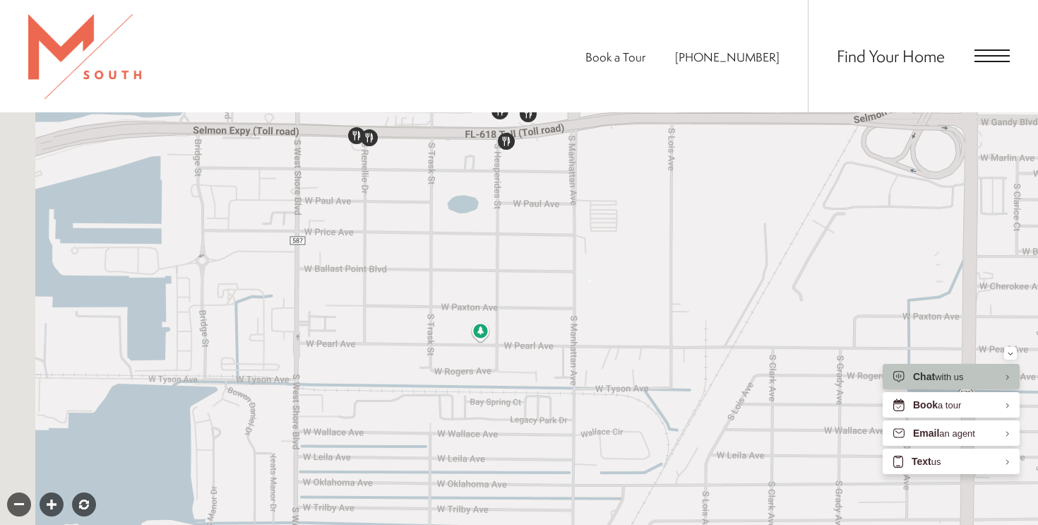
click at [21, 492] on div at bounding box center [19, 504] width 24 height 24
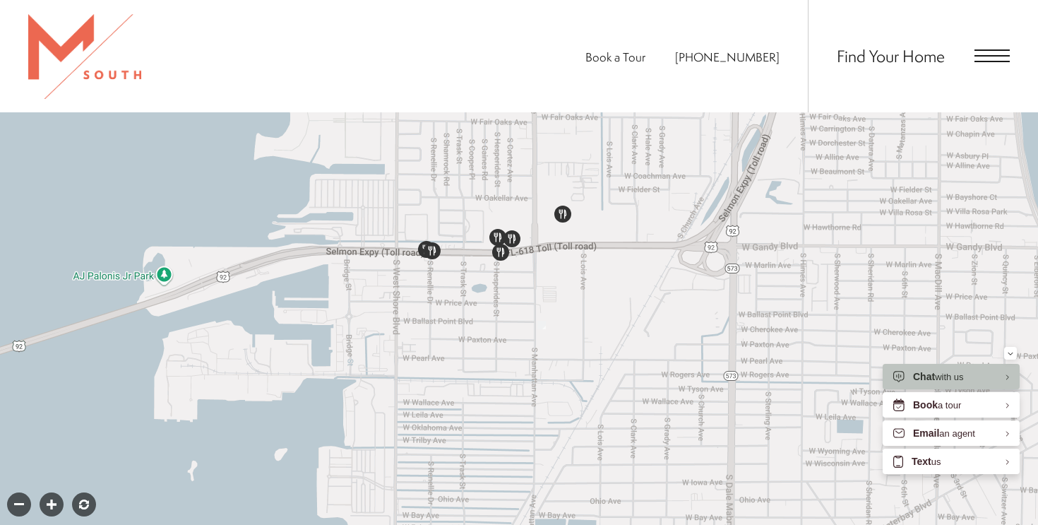
drag, startPoint x: 318, startPoint y: 428, endPoint x: 306, endPoint y: 467, distance: 40.4
click at [306, 467] on div at bounding box center [519, 297] width 1038 height 494
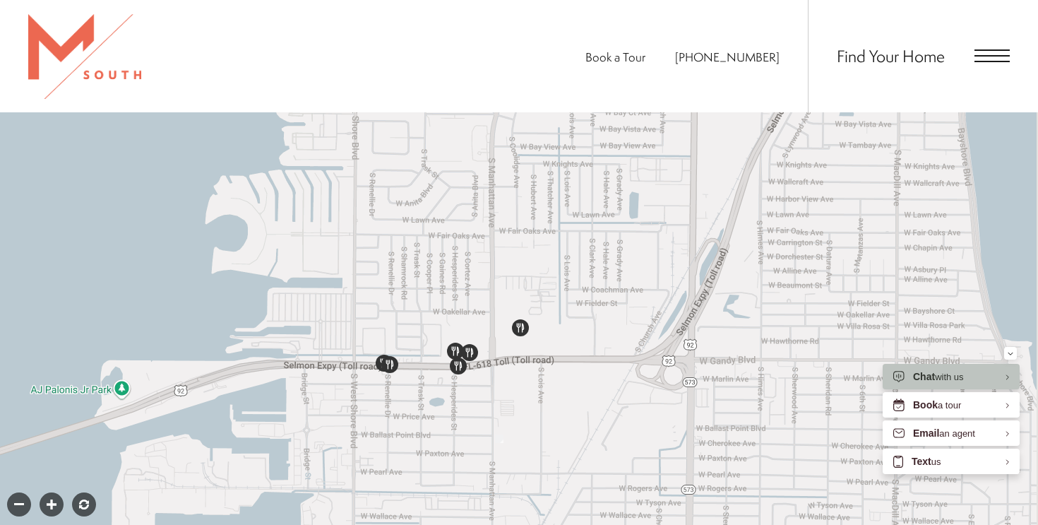
drag, startPoint x: 628, startPoint y: 306, endPoint x: 580, endPoint y: 410, distance: 115.3
click at [580, 411] on div at bounding box center [519, 297] width 1038 height 494
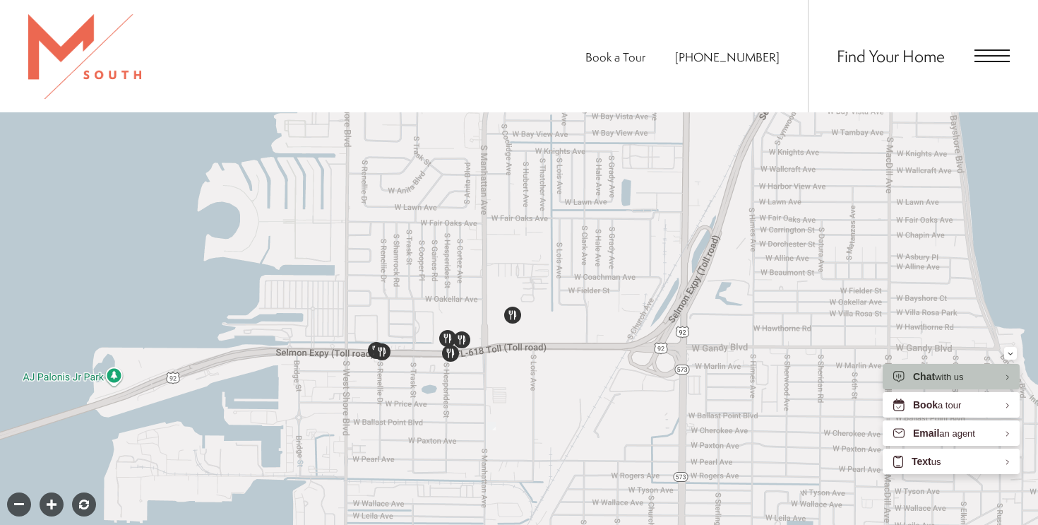
click at [18, 492] on div at bounding box center [19, 504] width 24 height 24
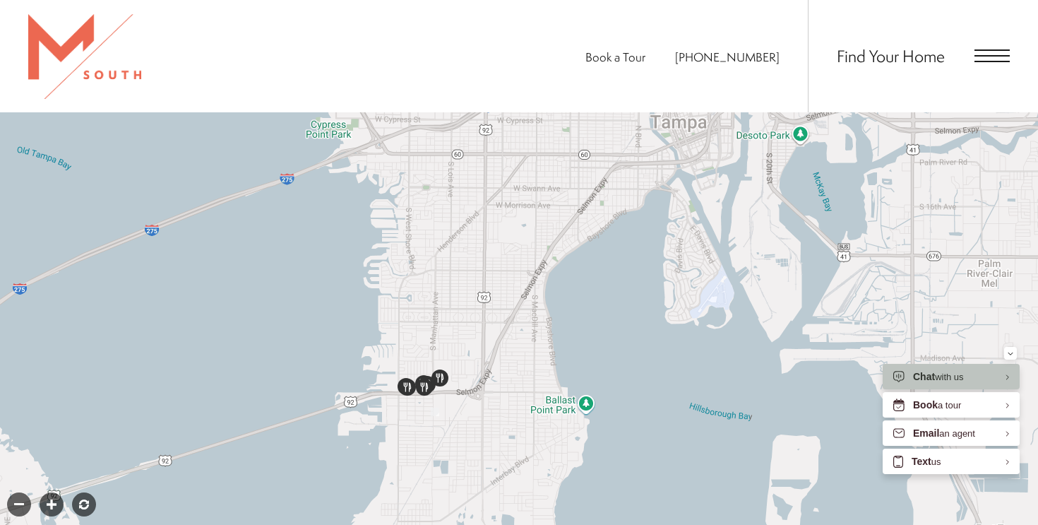
drag, startPoint x: 452, startPoint y: 302, endPoint x: 375, endPoint y: 389, distance: 116.6
click at [375, 389] on div at bounding box center [519, 297] width 1038 height 494
